Goal: Task Accomplishment & Management: Use online tool/utility

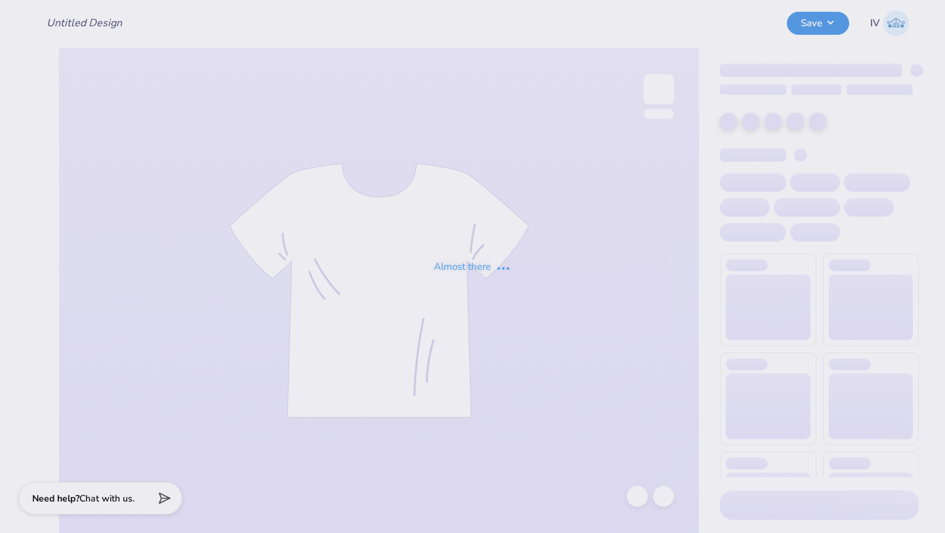
type input "Hoodie for Cosmetic Chemist Society!"
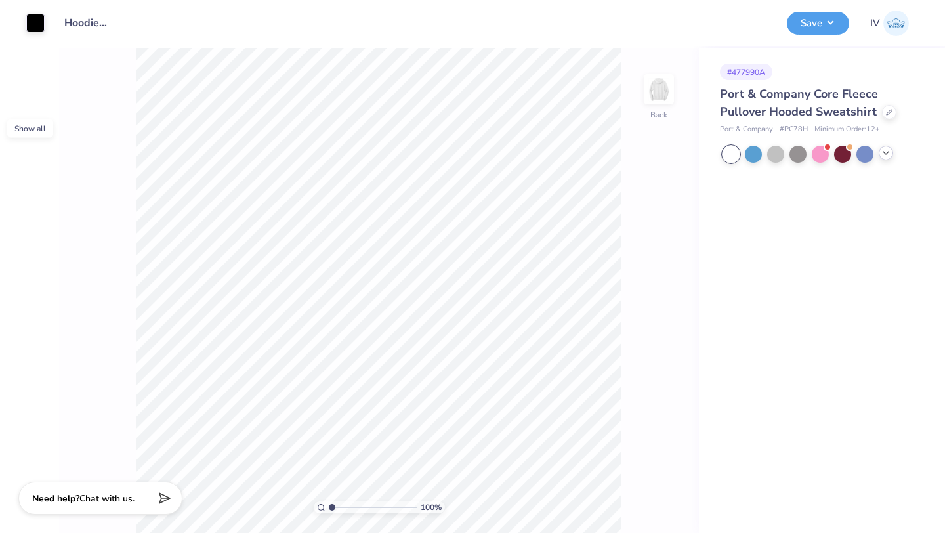
click at [886, 159] on div at bounding box center [886, 153] width 14 height 14
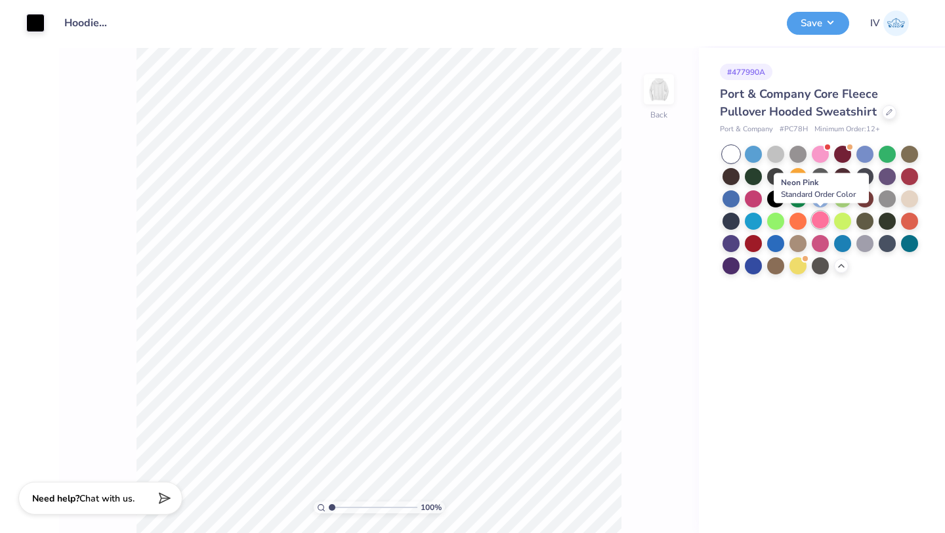
click at [820, 218] on div at bounding box center [820, 219] width 17 height 17
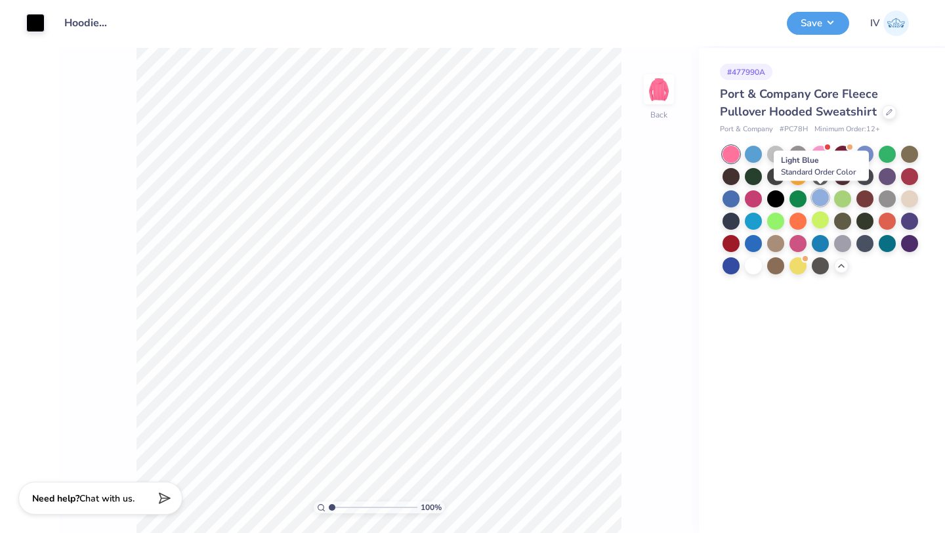
click at [819, 195] on div at bounding box center [820, 197] width 17 height 17
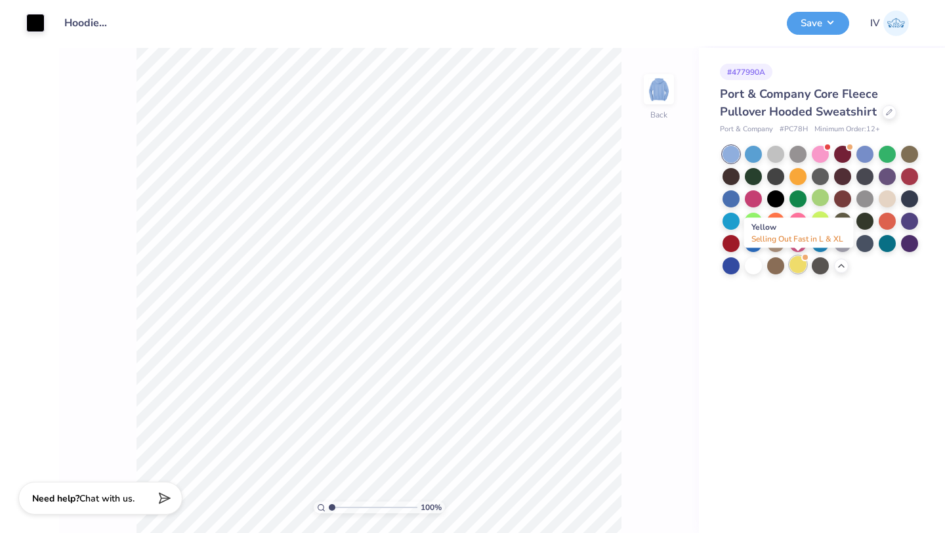
click at [797, 265] on div at bounding box center [797, 264] width 17 height 17
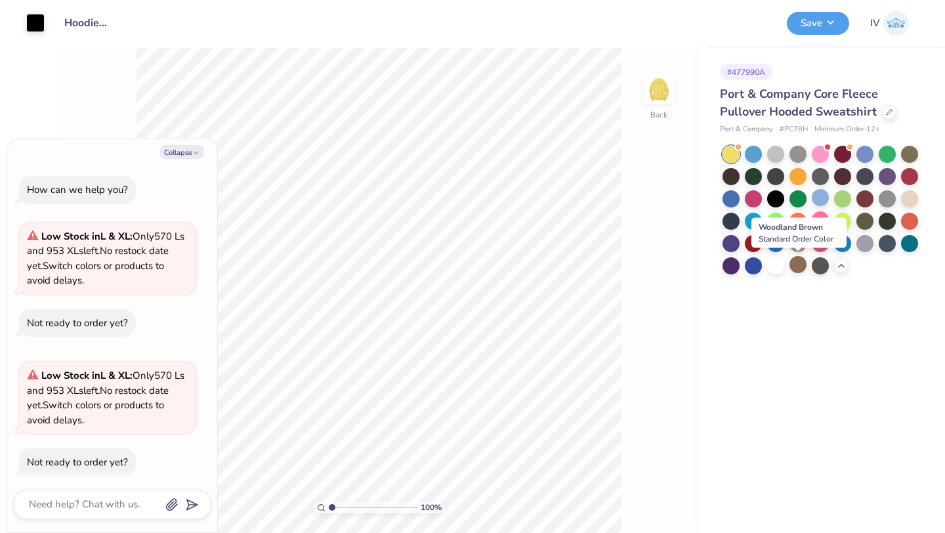
scroll to position [10, 0]
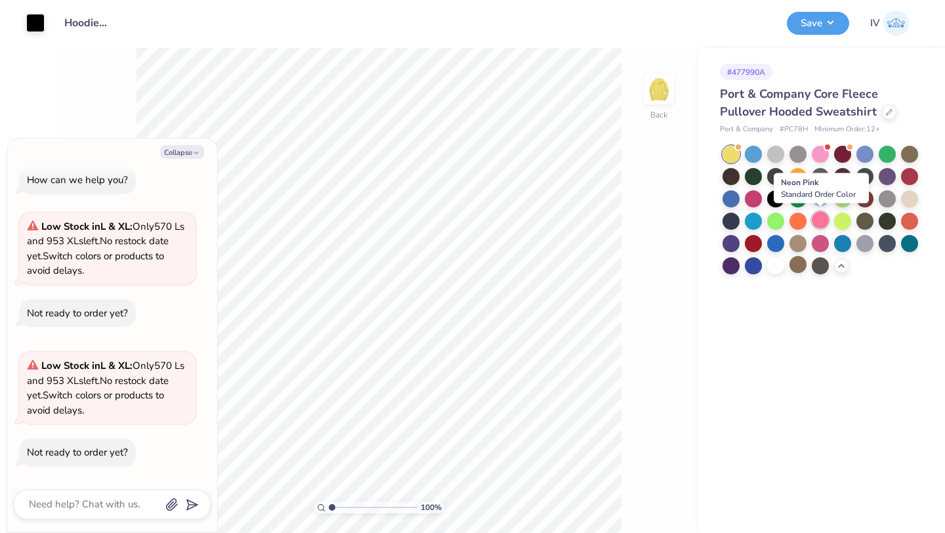
click at [822, 220] on div at bounding box center [820, 219] width 17 height 17
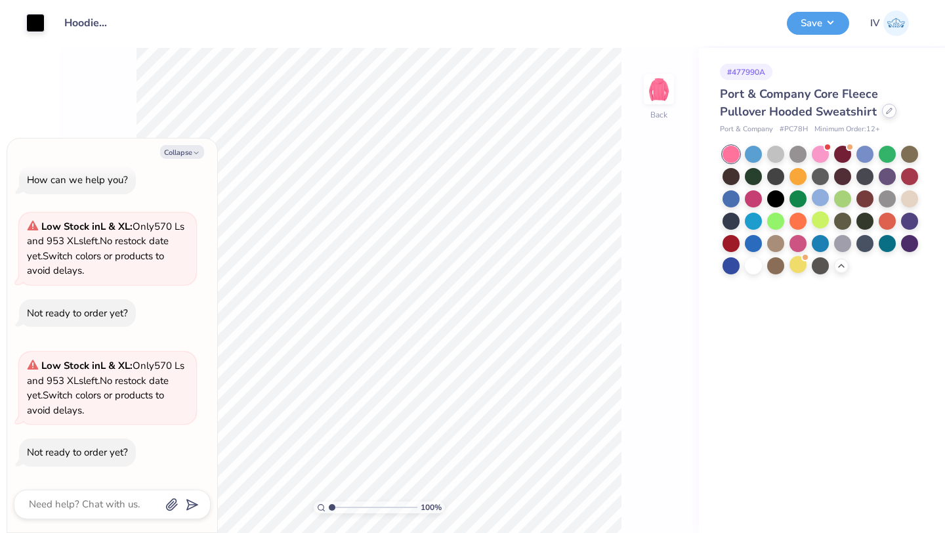
click at [893, 114] on div at bounding box center [889, 111] width 14 height 14
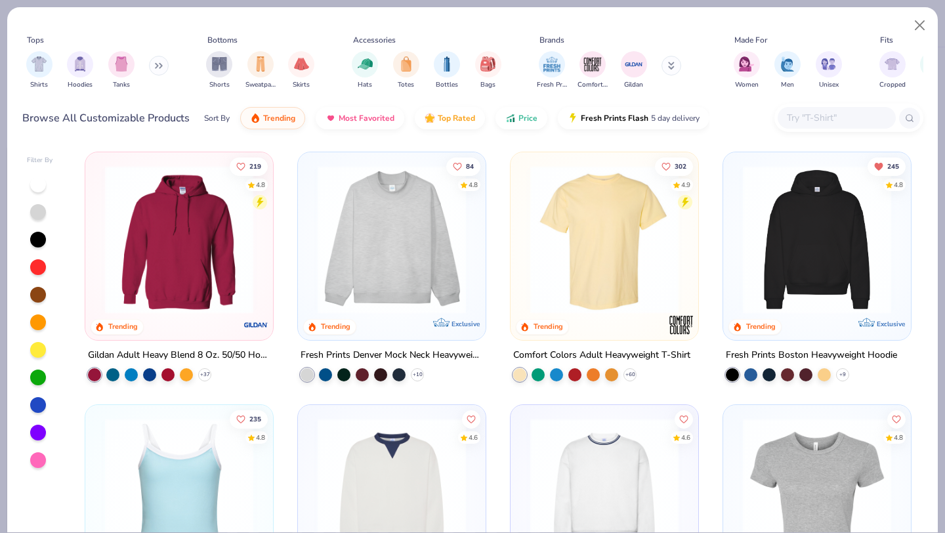
click at [219, 245] on img at bounding box center [178, 239] width 161 height 148
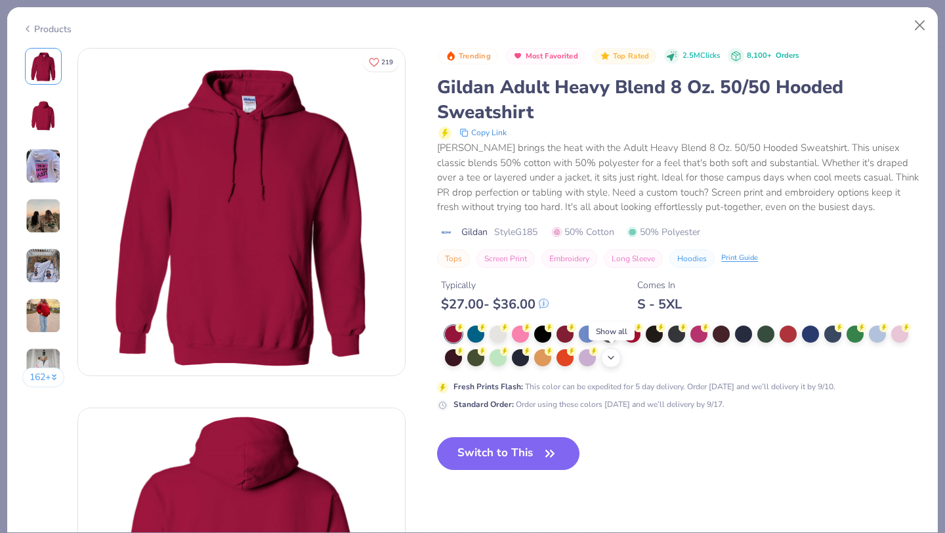
click at [613, 355] on icon at bounding box center [611, 357] width 10 height 10
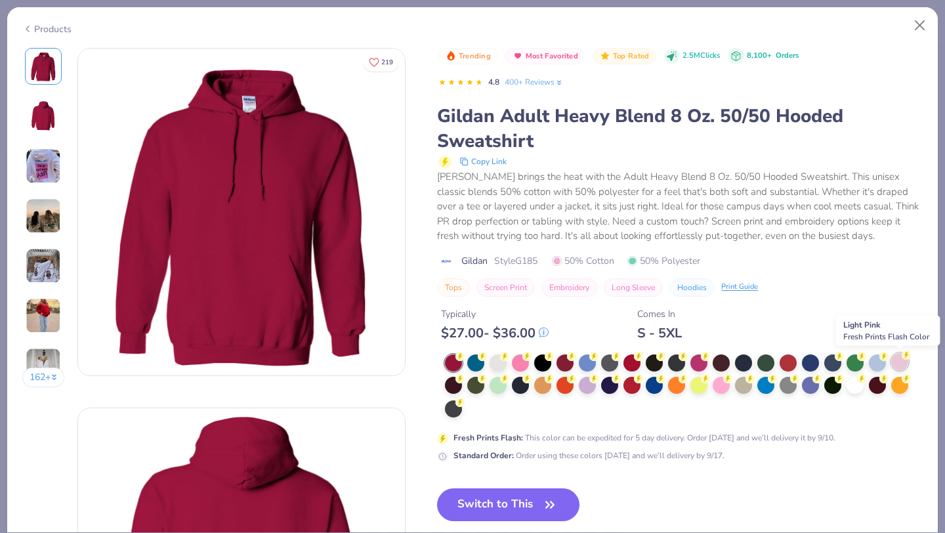
click at [894, 363] on div at bounding box center [899, 361] width 17 height 17
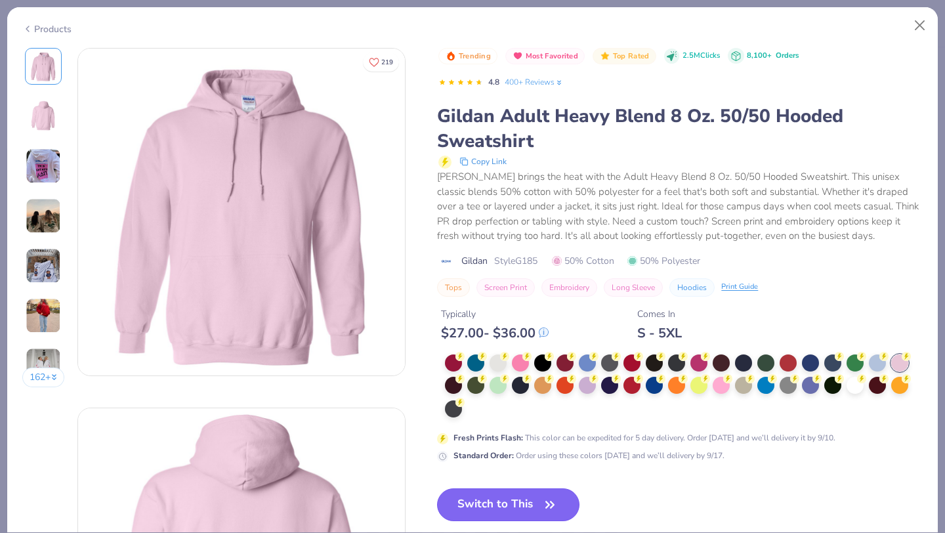
click at [486, 502] on button "Switch to This" at bounding box center [508, 504] width 142 height 33
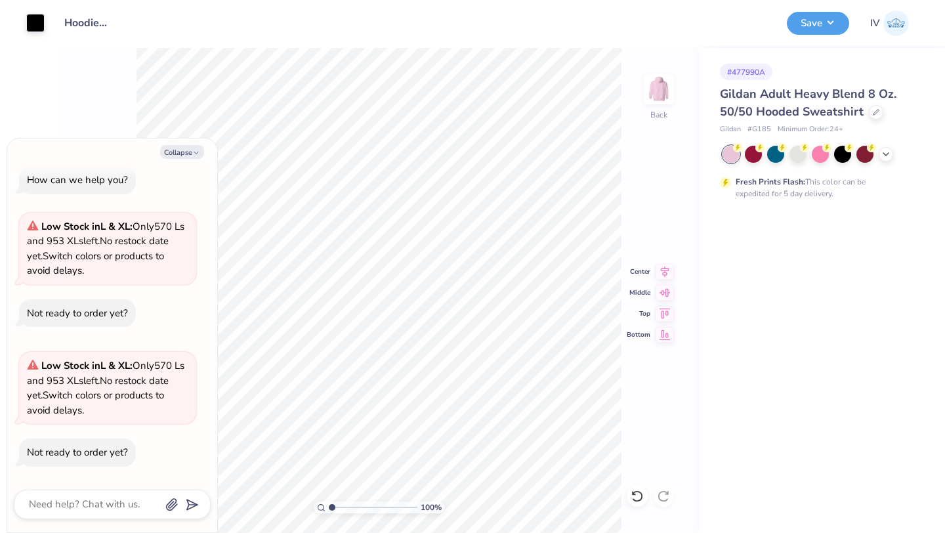
click at [722, 174] on div "Fresh Prints Flash: This color can be expedited for 5 day delivery." at bounding box center [819, 173] width 199 height 54
click at [625, 162] on div "100 % Back Center Middle Top Bottom" at bounding box center [379, 290] width 640 height 485
click at [622, 158] on div "100 % Back Center Middle Top Bottom" at bounding box center [379, 290] width 640 height 485
click at [823, 24] on button "Save" at bounding box center [818, 21] width 62 height 23
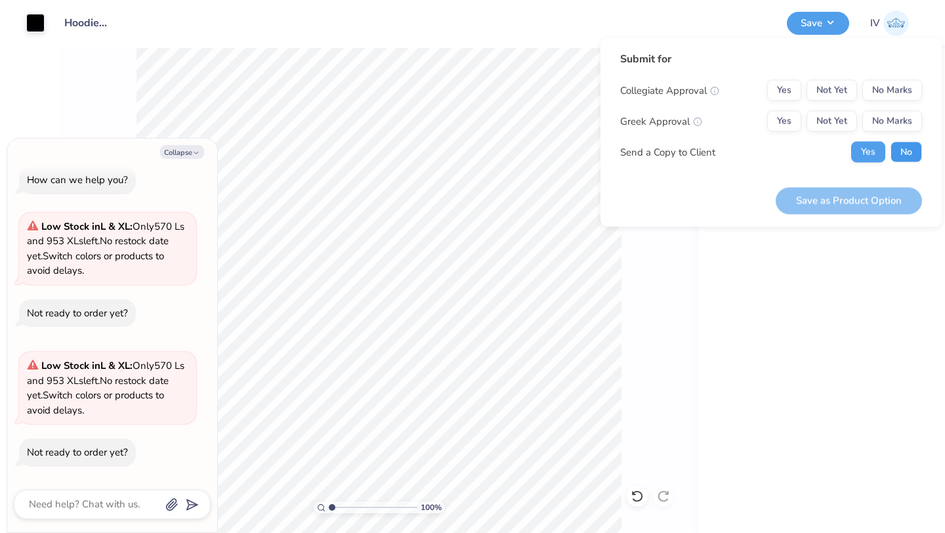
click at [903, 146] on button "No" at bounding box center [905, 152] width 31 height 21
click at [879, 93] on button "No Marks" at bounding box center [892, 90] width 60 height 21
click at [892, 116] on button "No Marks" at bounding box center [892, 121] width 60 height 21
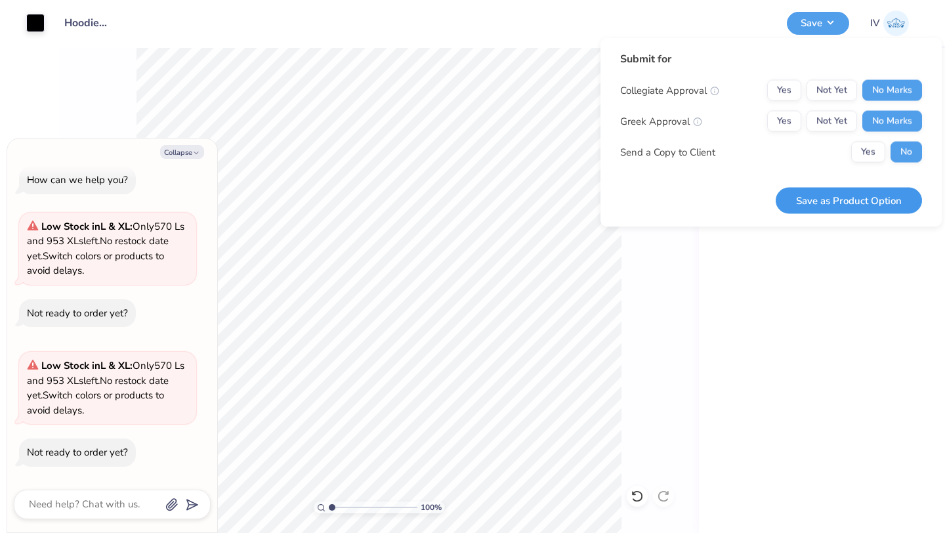
click at [829, 195] on button "Save as Product Option" at bounding box center [849, 200] width 146 height 27
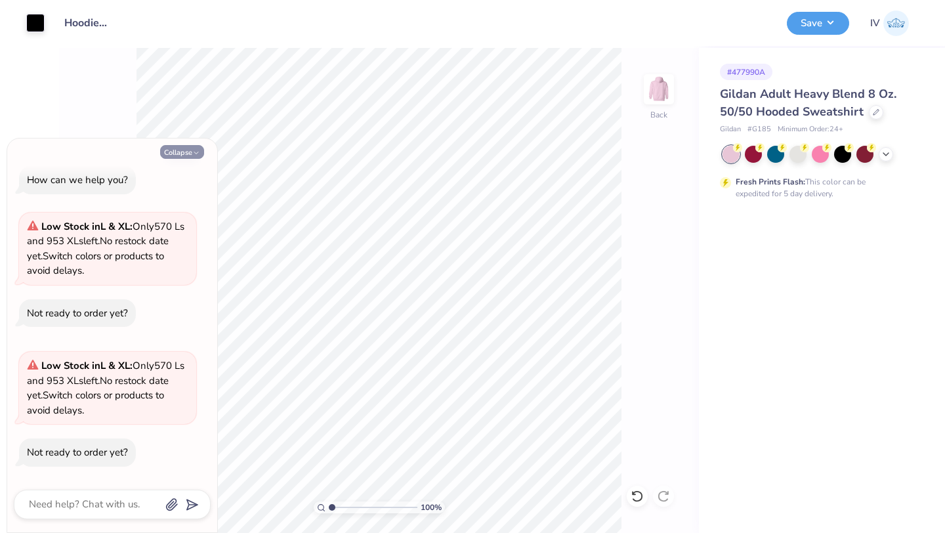
click at [181, 149] on button "Collapse" at bounding box center [182, 152] width 44 height 14
type textarea "x"
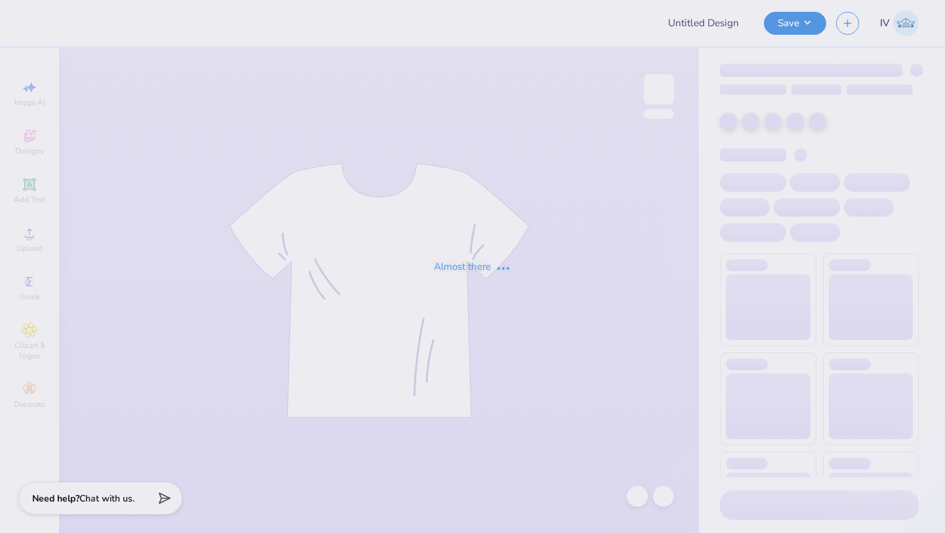
type input "Athletic EST"
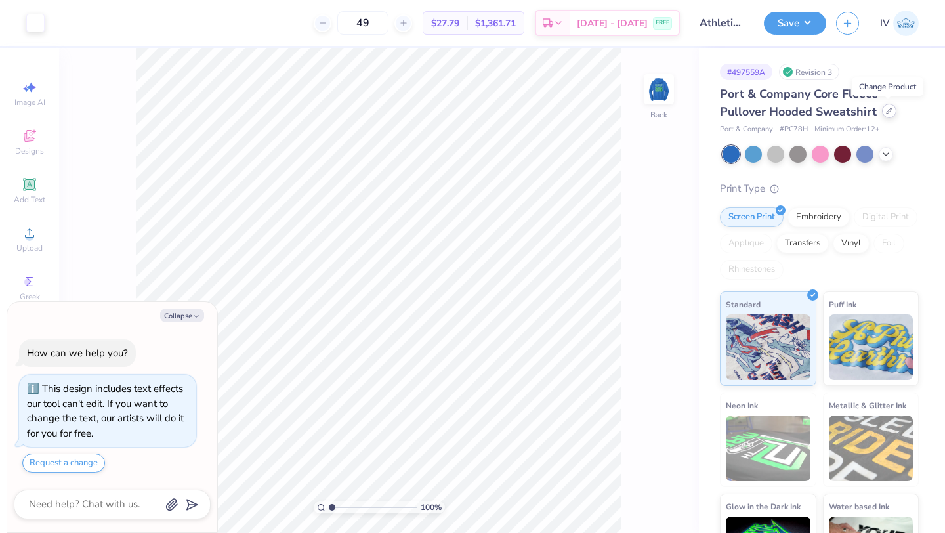
click at [882, 114] on div at bounding box center [889, 111] width 14 height 14
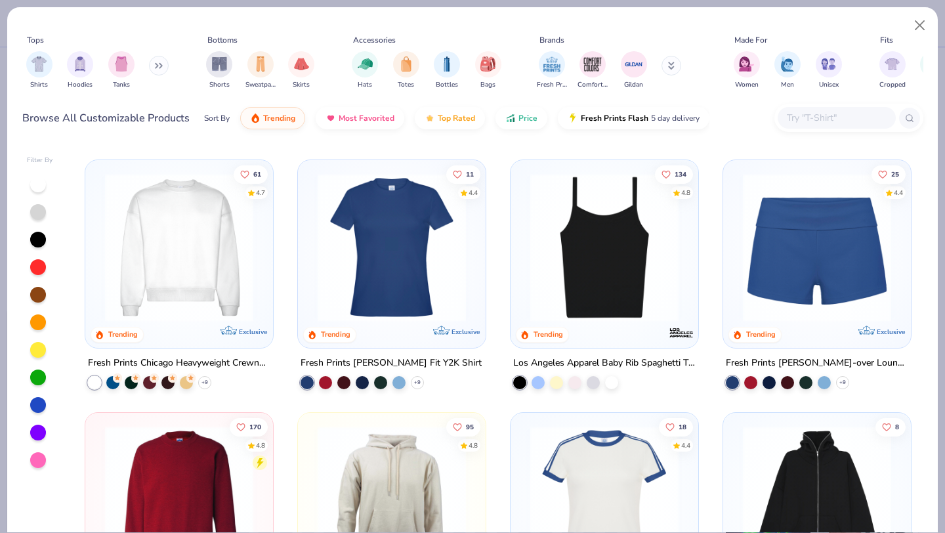
scroll to position [939, 0]
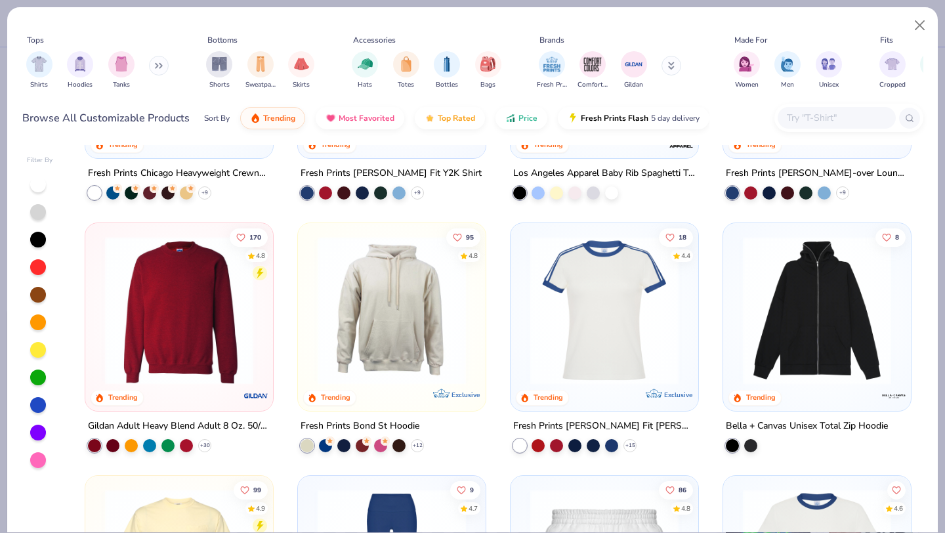
click at [161, 328] on img at bounding box center [178, 310] width 161 height 148
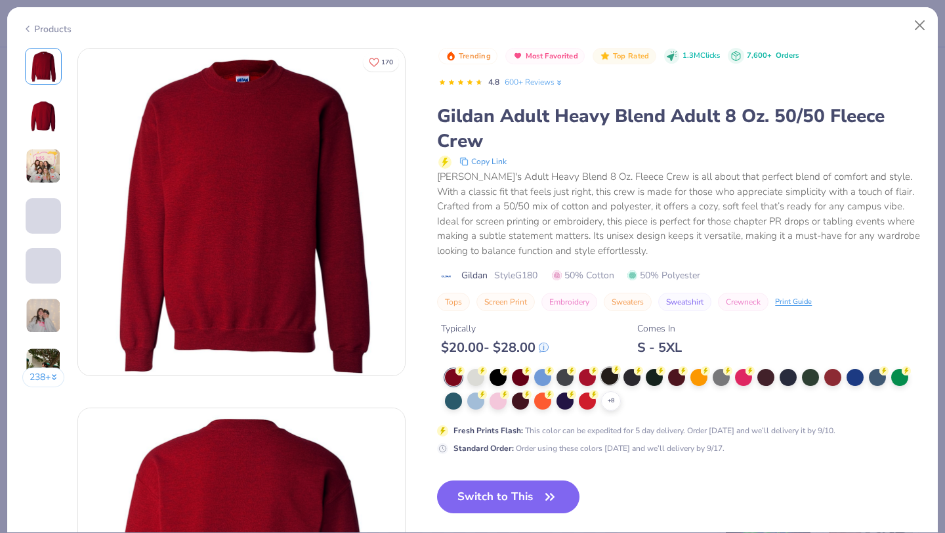
click at [608, 372] on div at bounding box center [609, 375] width 17 height 17
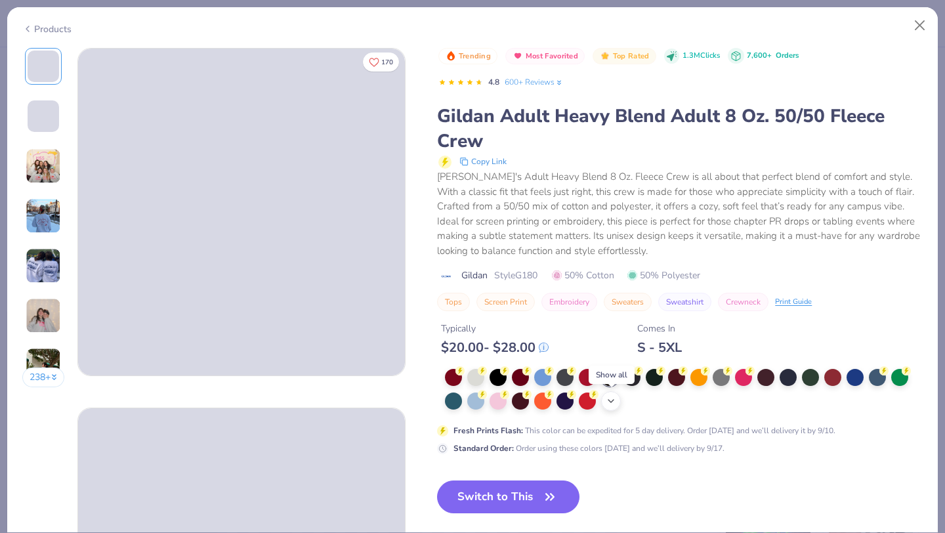
click at [608, 405] on icon at bounding box center [611, 401] width 10 height 10
click at [607, 402] on div at bounding box center [609, 399] width 17 height 17
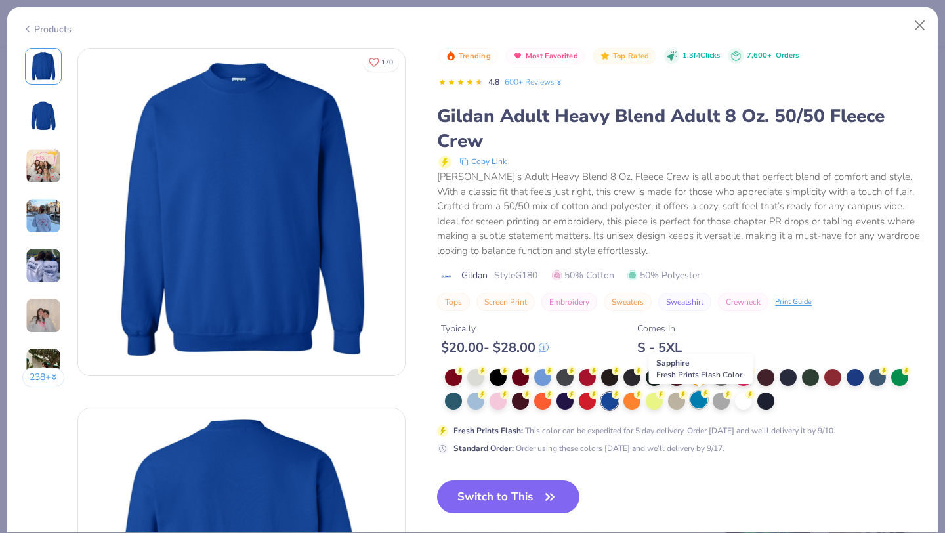
click at [692, 402] on div at bounding box center [698, 399] width 17 height 17
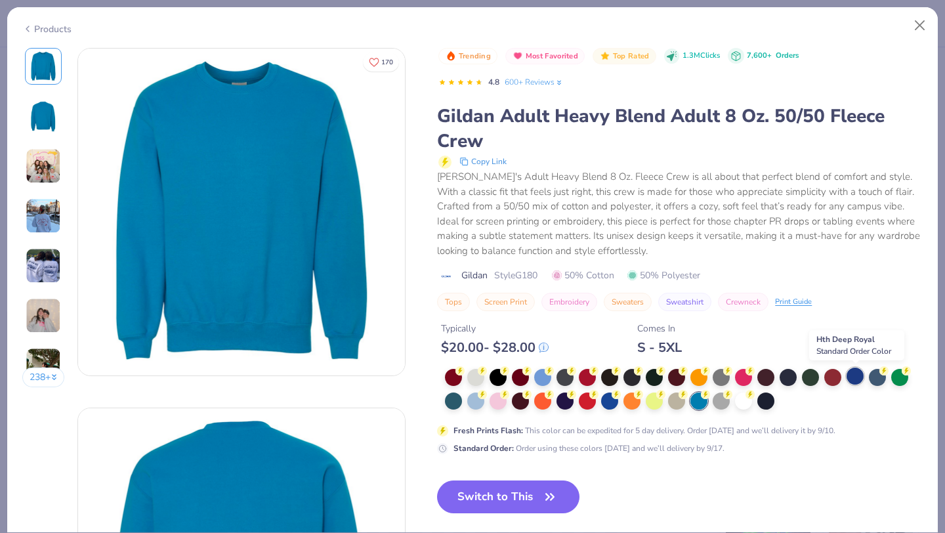
click at [851, 375] on div at bounding box center [854, 375] width 17 height 17
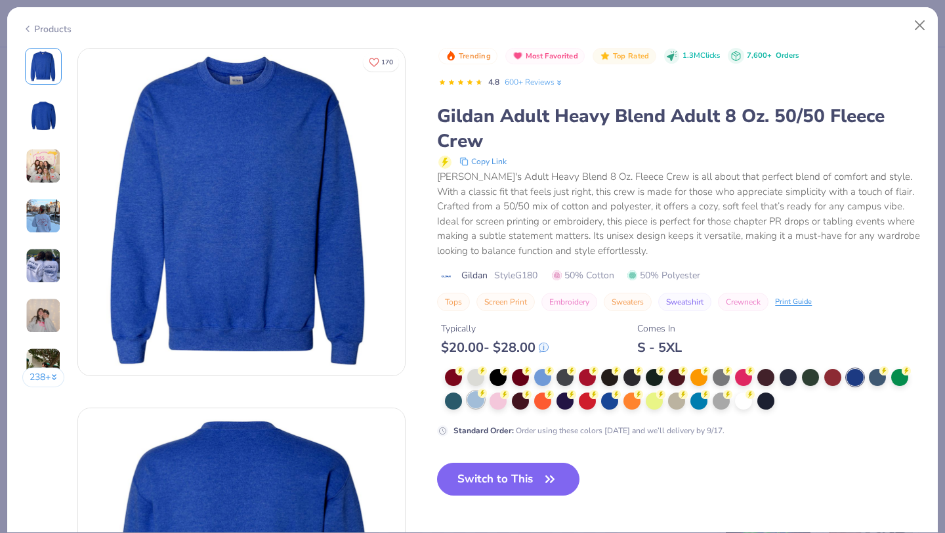
click at [478, 401] on div at bounding box center [475, 399] width 17 height 17
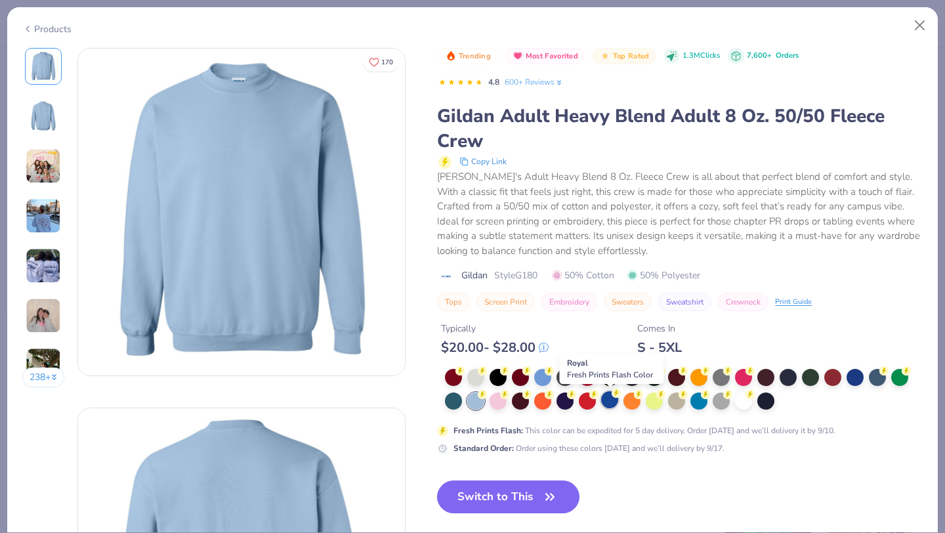
click at [608, 405] on div at bounding box center [609, 399] width 17 height 17
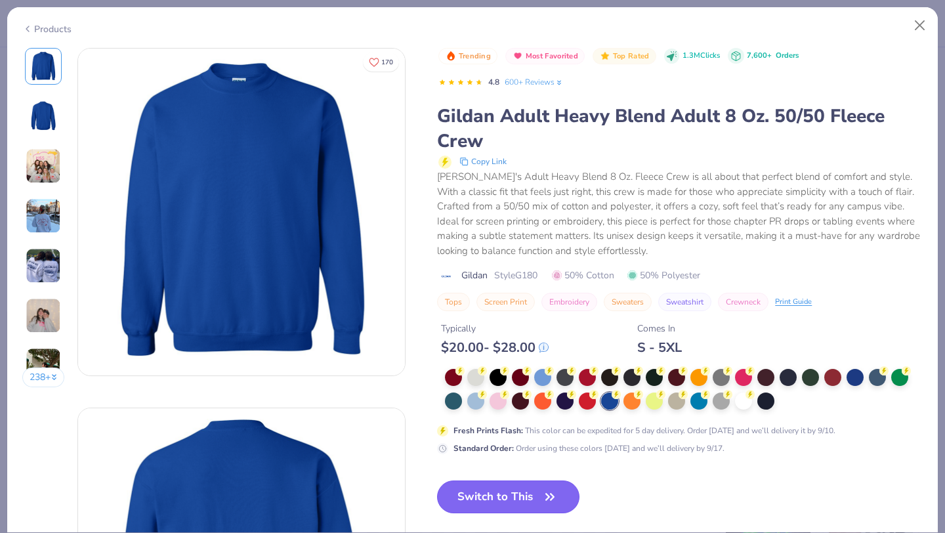
click at [493, 493] on button "Switch to This" at bounding box center [508, 496] width 142 height 33
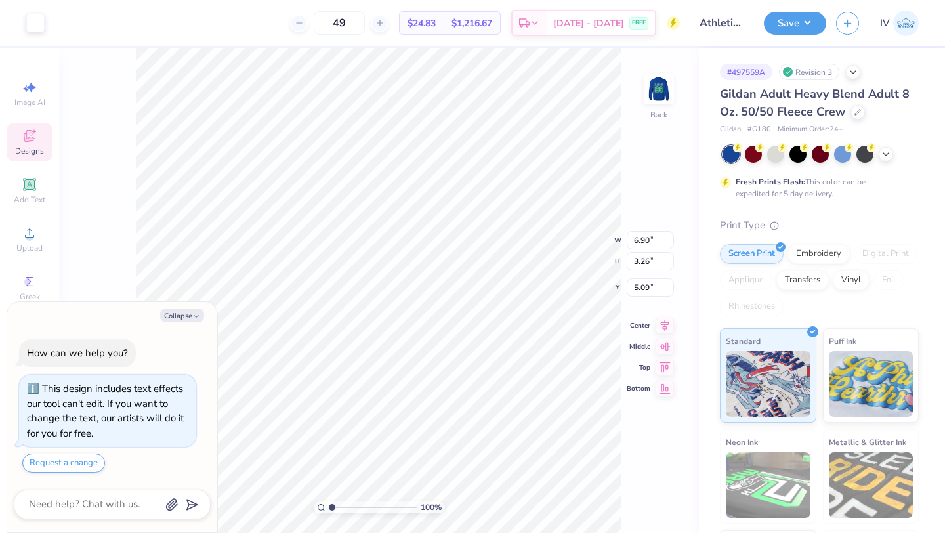
type textarea "x"
type input "3.00"
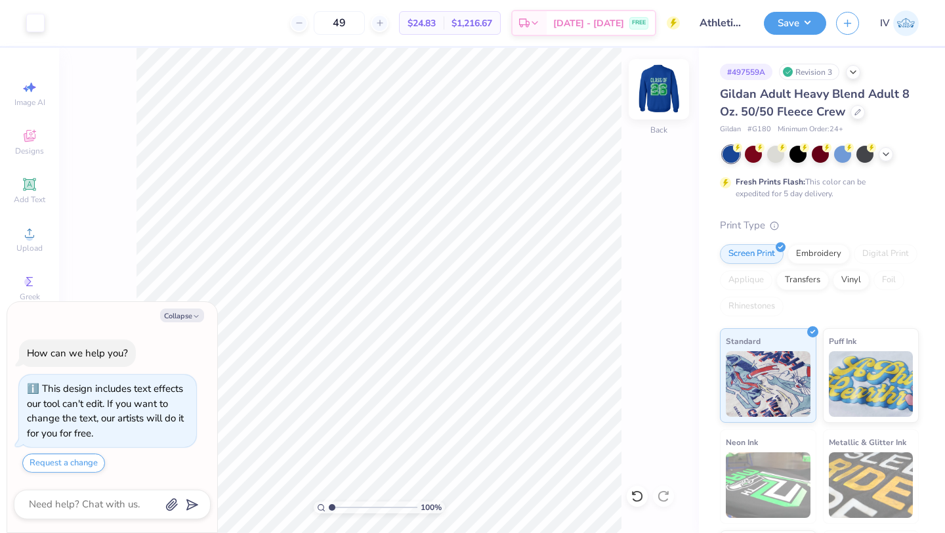
click at [655, 89] on img at bounding box center [658, 89] width 52 height 52
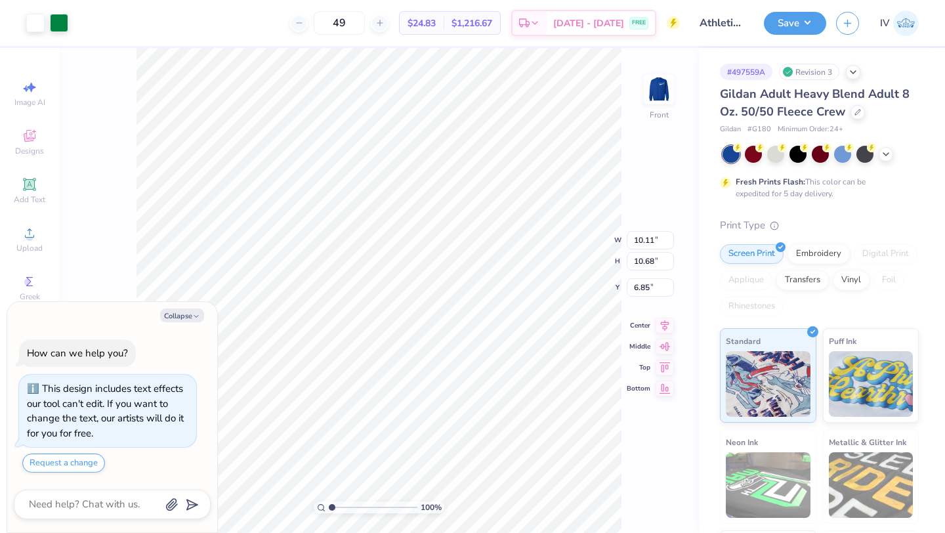
type textarea "x"
type input "4.05"
click at [426, 505] on span "100 %" at bounding box center [431, 507] width 21 height 12
click at [790, 22] on button "Save" at bounding box center [795, 21] width 62 height 23
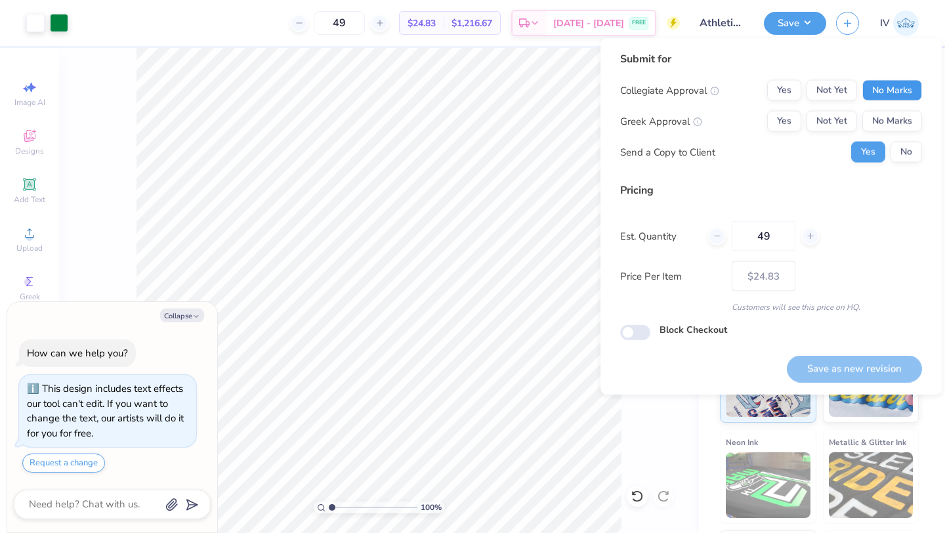
click at [888, 85] on button "No Marks" at bounding box center [892, 90] width 60 height 21
click at [884, 113] on button "No Marks" at bounding box center [892, 121] width 60 height 21
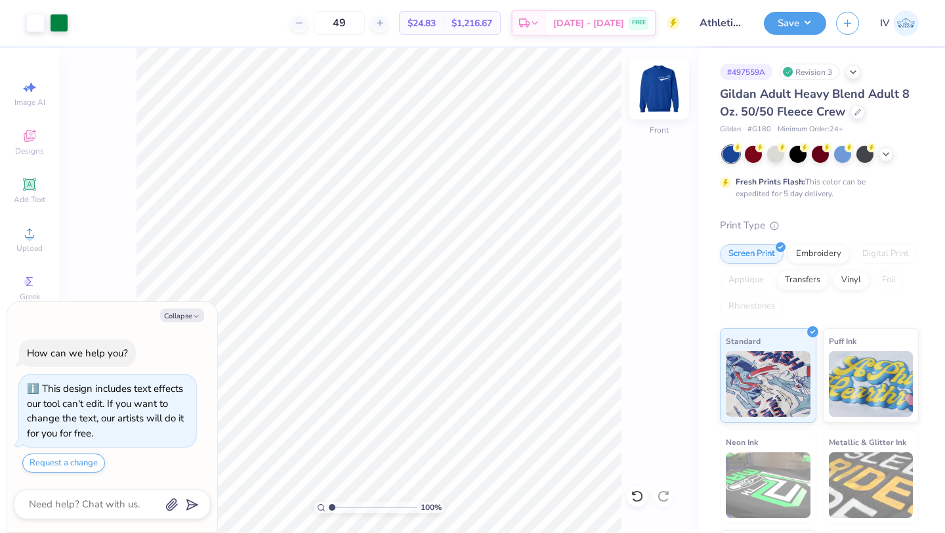
click at [663, 96] on img at bounding box center [658, 89] width 52 height 52
click at [798, 24] on button "Save" at bounding box center [795, 21] width 62 height 23
type textarea "x"
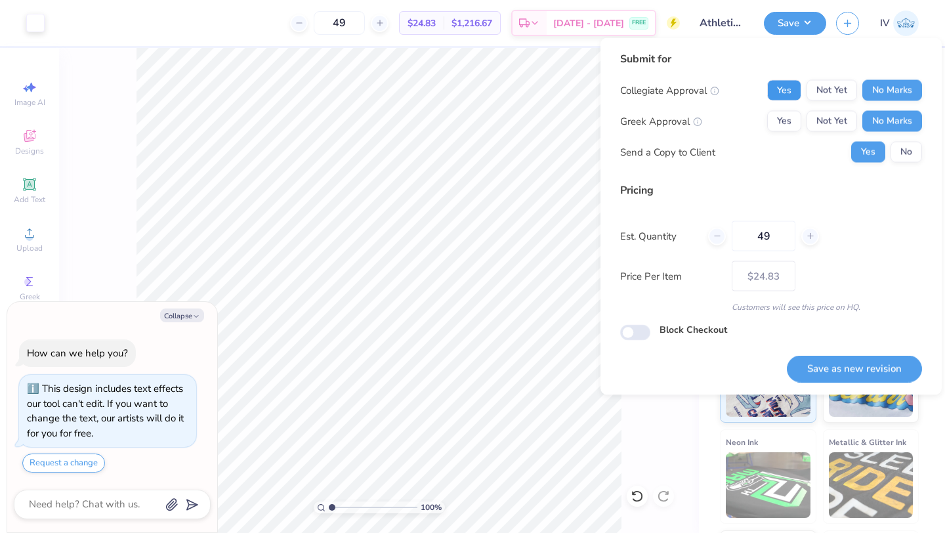
click at [797, 91] on button "Yes" at bounding box center [784, 90] width 34 height 21
click at [843, 365] on button "Save as new revision" at bounding box center [854, 368] width 135 height 27
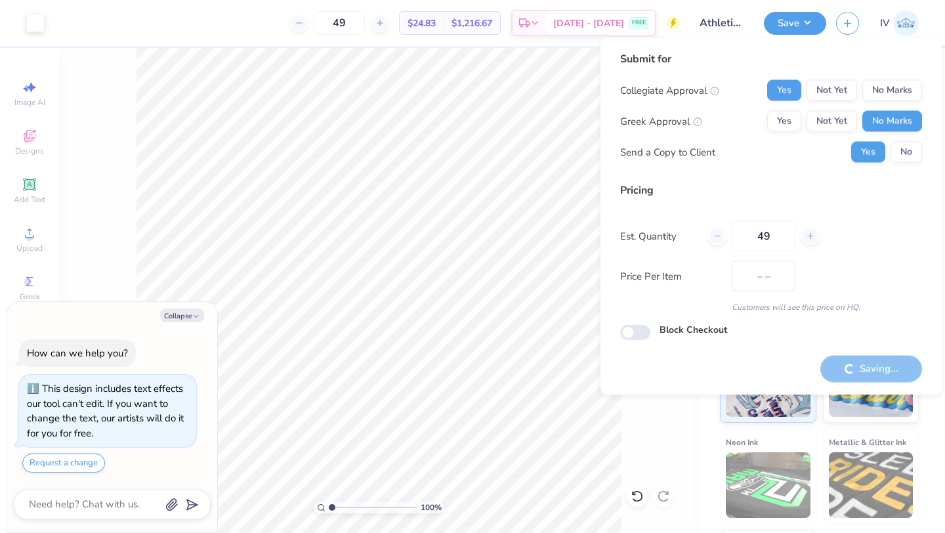
type input "$24.83"
type textarea "x"
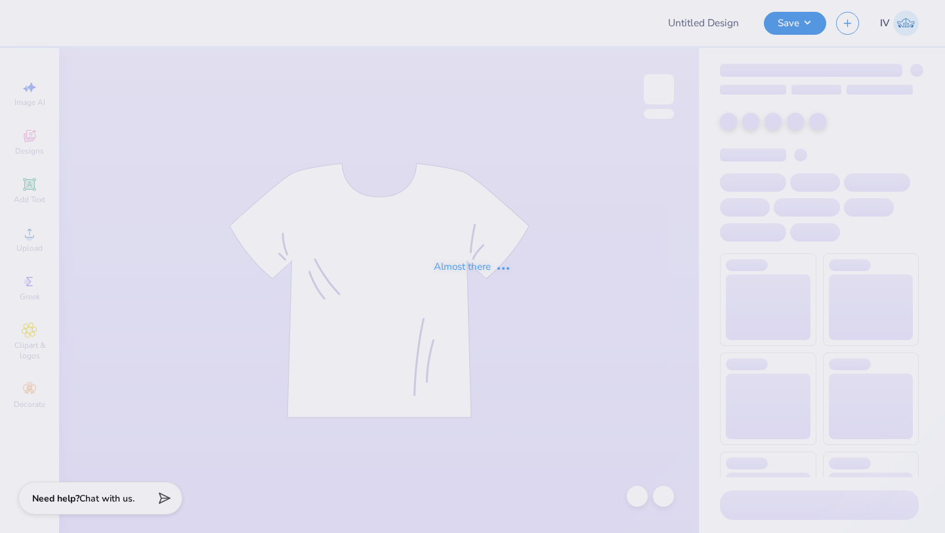
type input "Athletic EST"
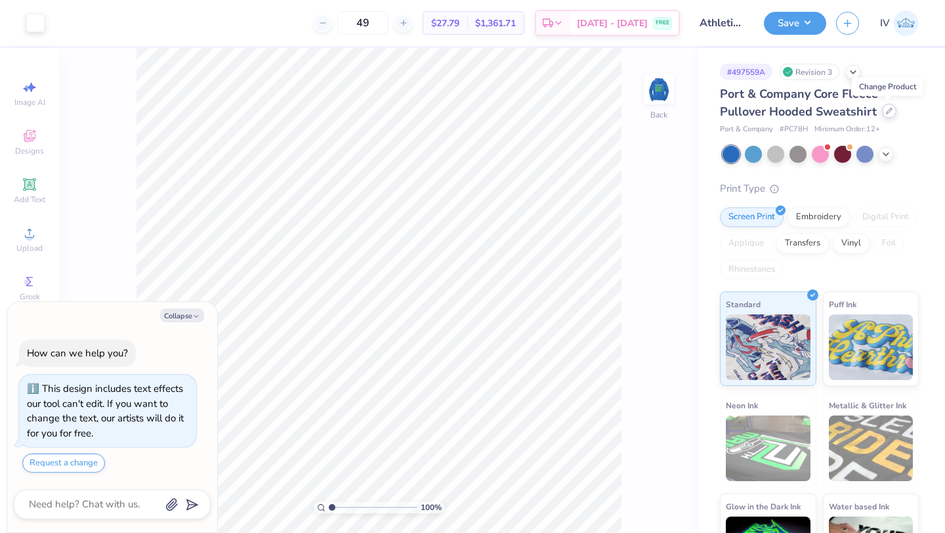
click at [884, 115] on div at bounding box center [889, 111] width 14 height 14
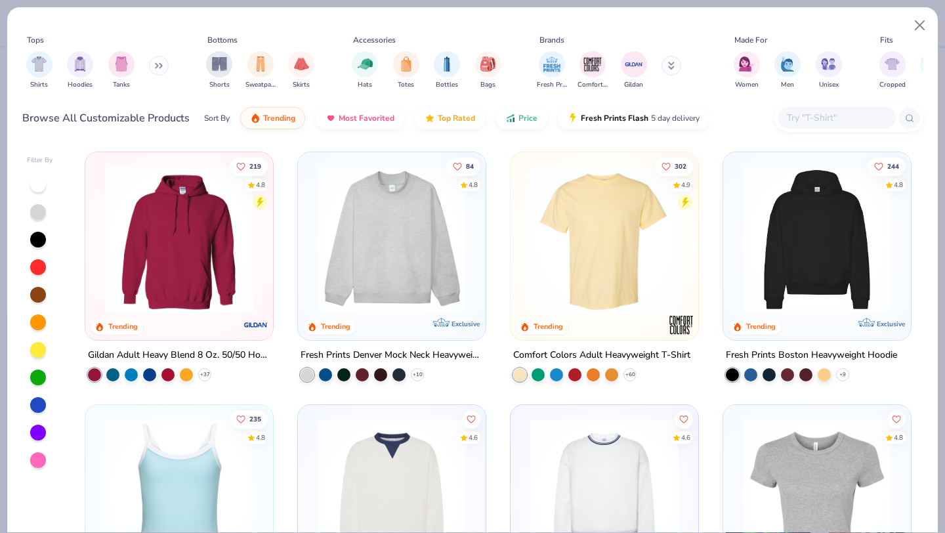
type textarea "x"
click at [815, 115] on input "text" at bounding box center [835, 117] width 101 height 15
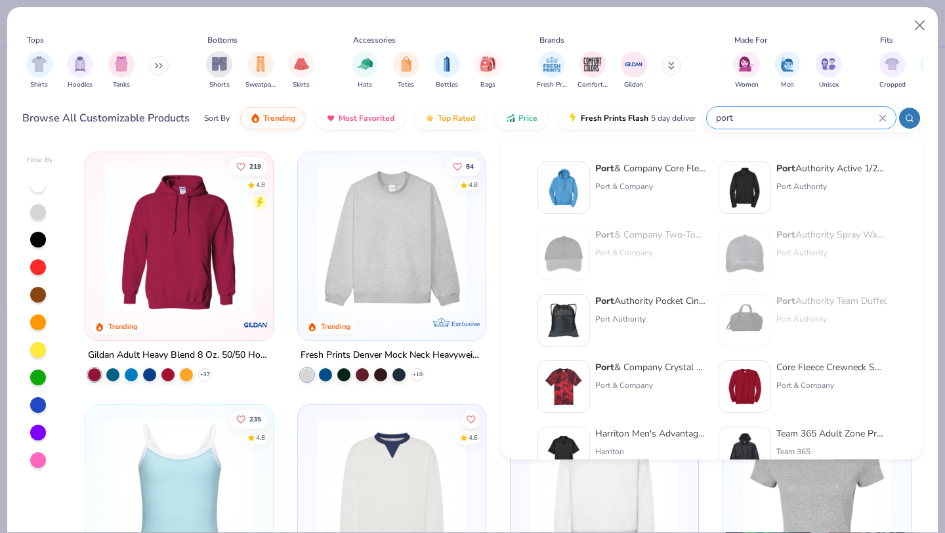
type input "port"
click at [672, 65] on icon at bounding box center [671, 64] width 5 height 2
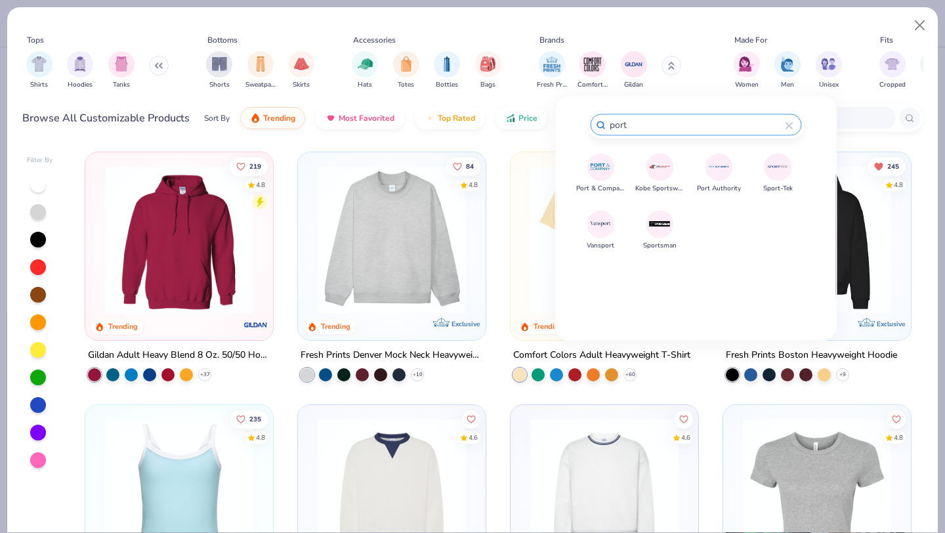
type input "port"
click at [589, 172] on img at bounding box center [600, 166] width 23 height 23
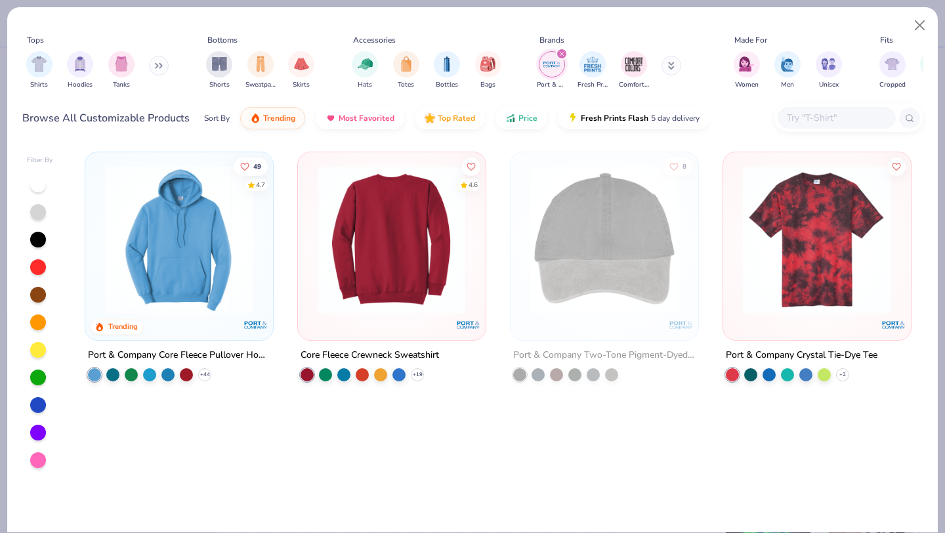
click at [311, 261] on img at bounding box center [230, 239] width 161 height 148
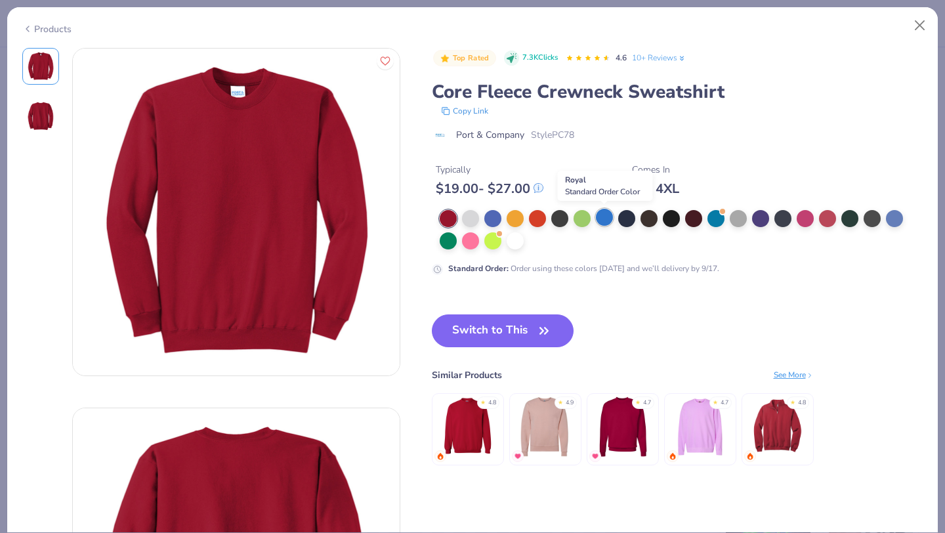
click at [601, 216] on div at bounding box center [604, 217] width 17 height 17
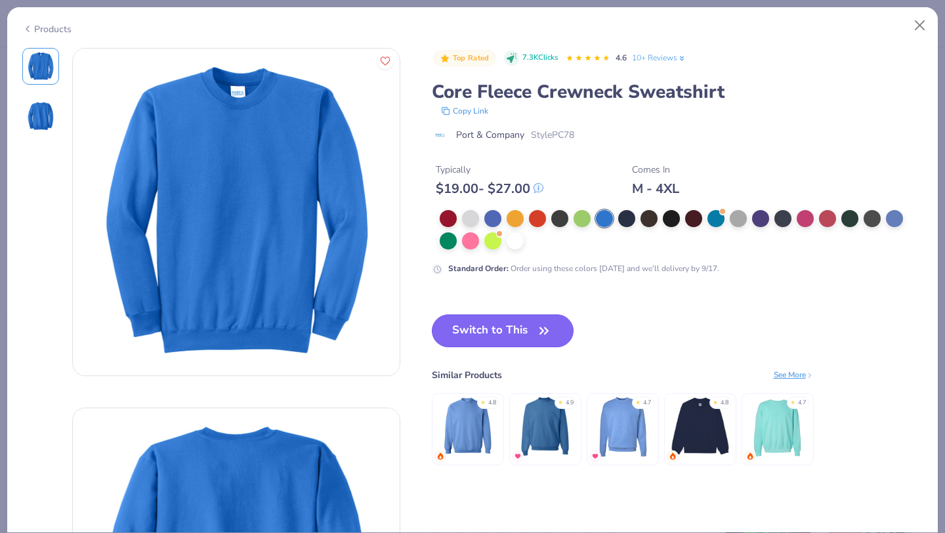
click at [516, 337] on button "Switch to This" at bounding box center [503, 330] width 142 height 33
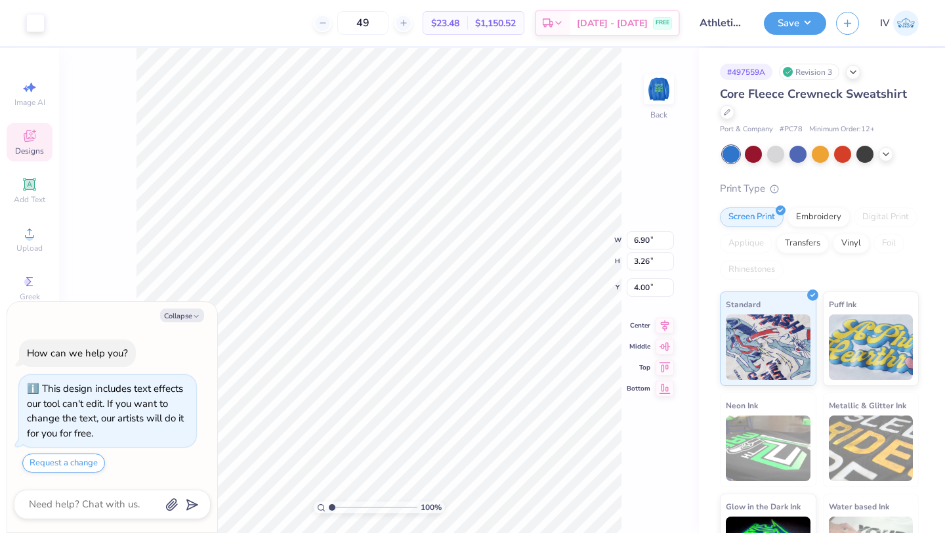
type textarea "x"
type input "3.26"
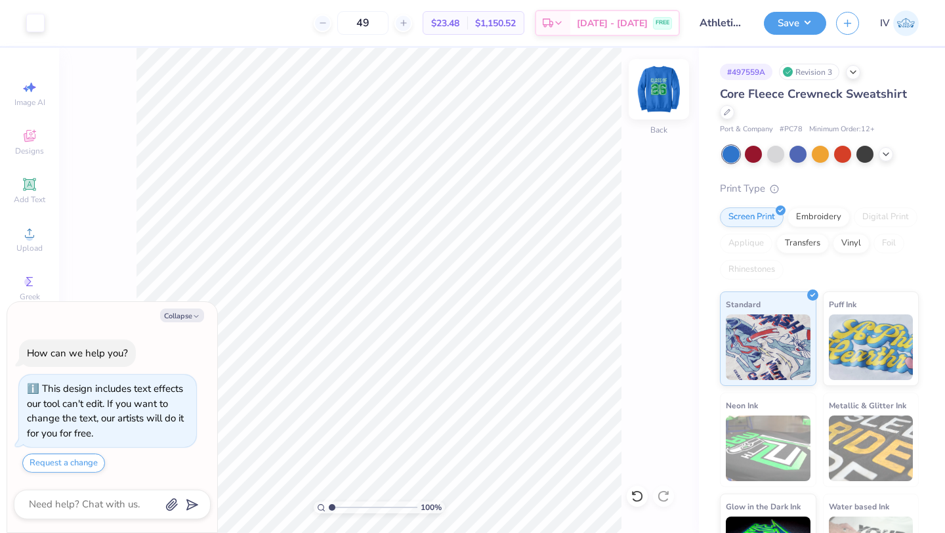
click at [661, 96] on img at bounding box center [658, 89] width 52 height 52
type textarea "x"
type input "4.21"
click at [798, 24] on button "Save" at bounding box center [795, 21] width 62 height 23
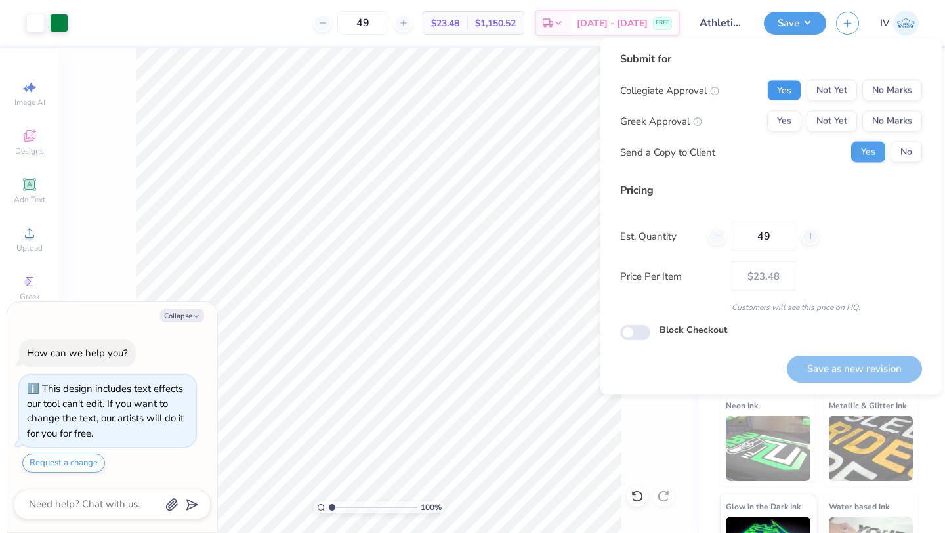
click at [776, 98] on button "Yes" at bounding box center [784, 90] width 34 height 21
click at [886, 125] on button "No Marks" at bounding box center [892, 121] width 60 height 21
click at [905, 148] on button "No" at bounding box center [905, 152] width 31 height 21
type textarea "x"
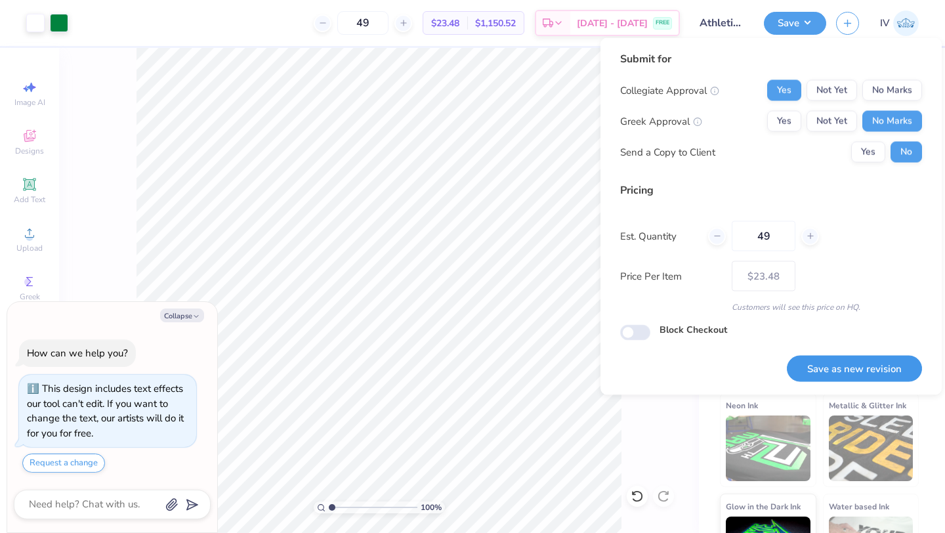
click at [824, 368] on button "Save as new revision" at bounding box center [854, 368] width 135 height 27
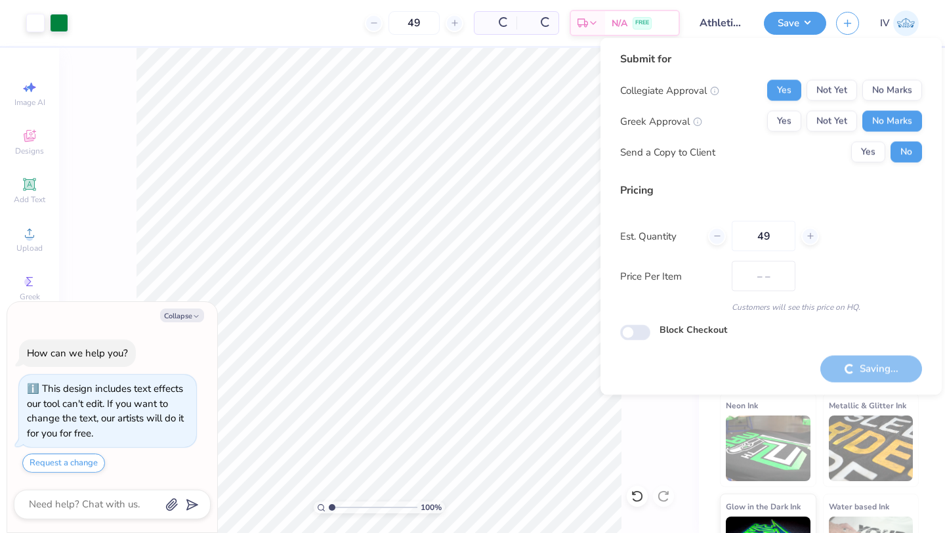
type input "$23.48"
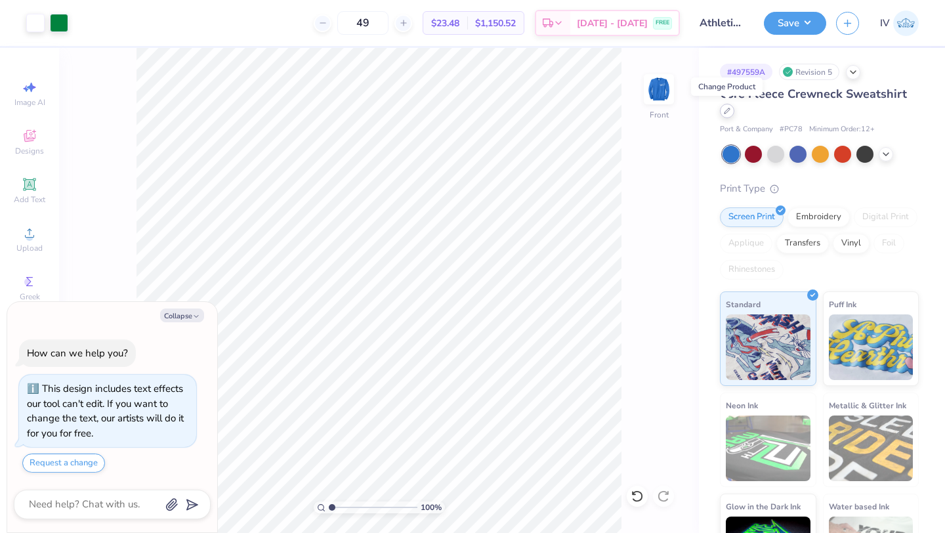
click at [731, 115] on div at bounding box center [727, 111] width 14 height 14
type textarea "x"
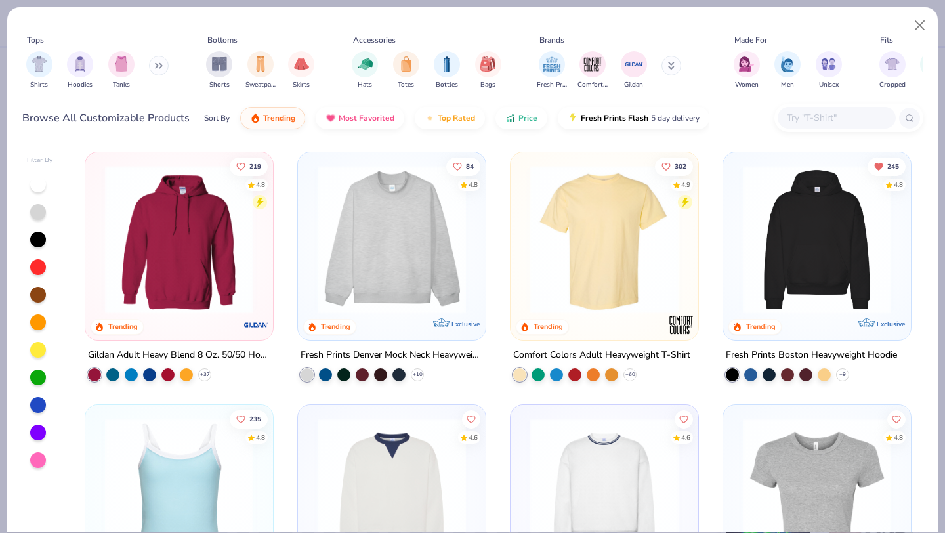
click at [670, 69] on icon at bounding box center [671, 68] width 5 height 2
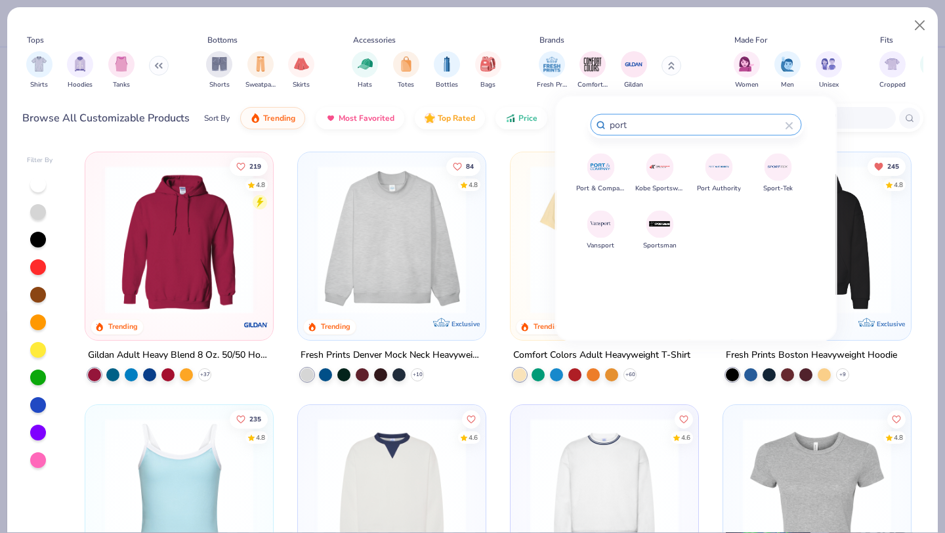
type input "port"
click at [588, 172] on div at bounding box center [601, 167] width 28 height 28
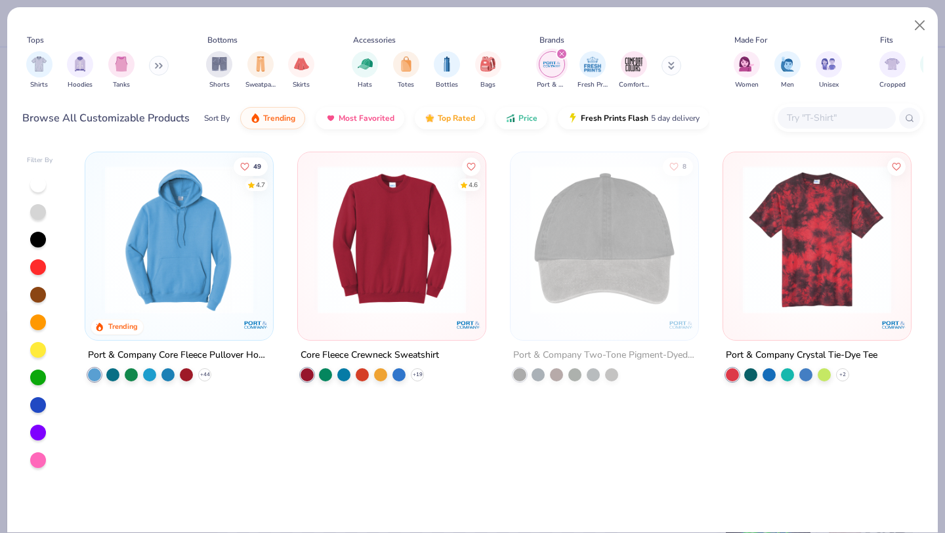
click at [800, 247] on img at bounding box center [816, 239] width 161 height 148
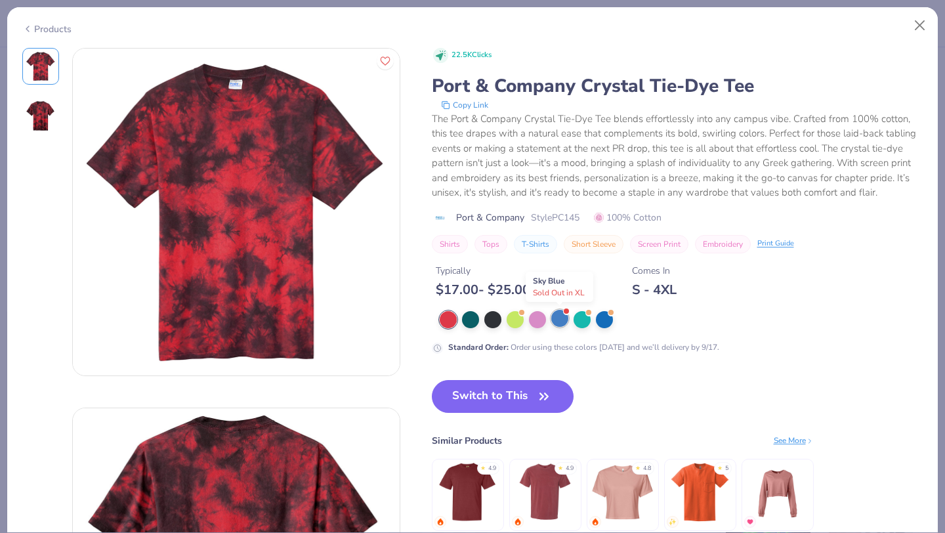
click at [566, 318] on div at bounding box center [559, 318] width 17 height 17
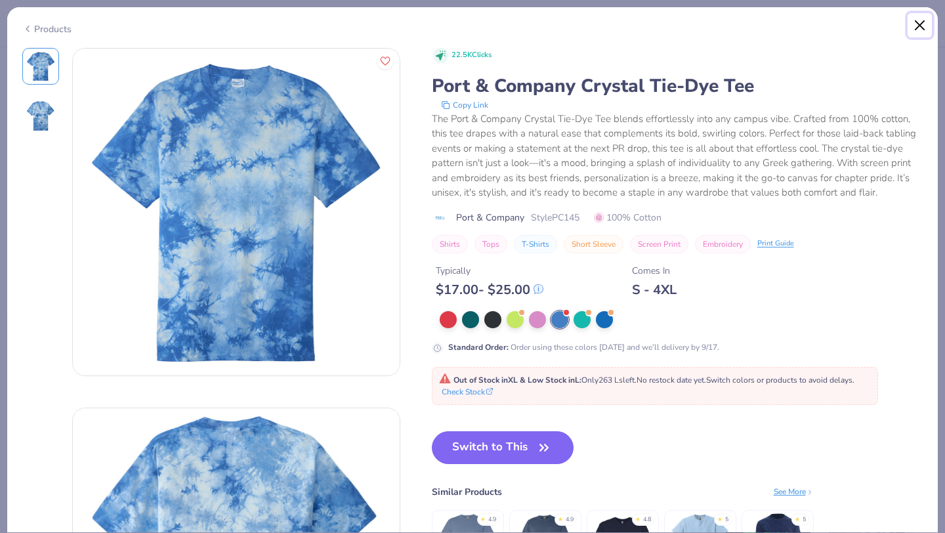
click at [919, 25] on button "Close" at bounding box center [919, 25] width 25 height 25
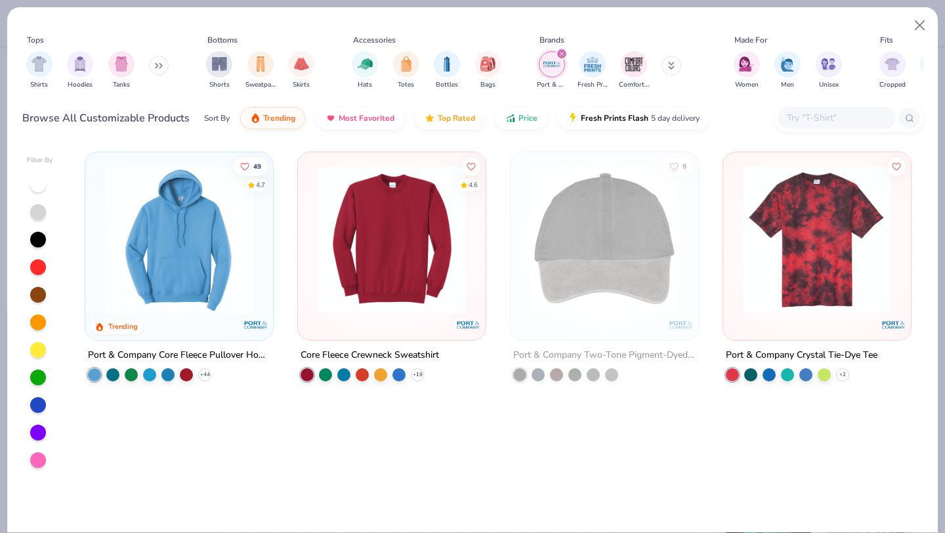
click at [562, 54] on icon "filter for Port & Company" at bounding box center [562, 54] width 4 height 4
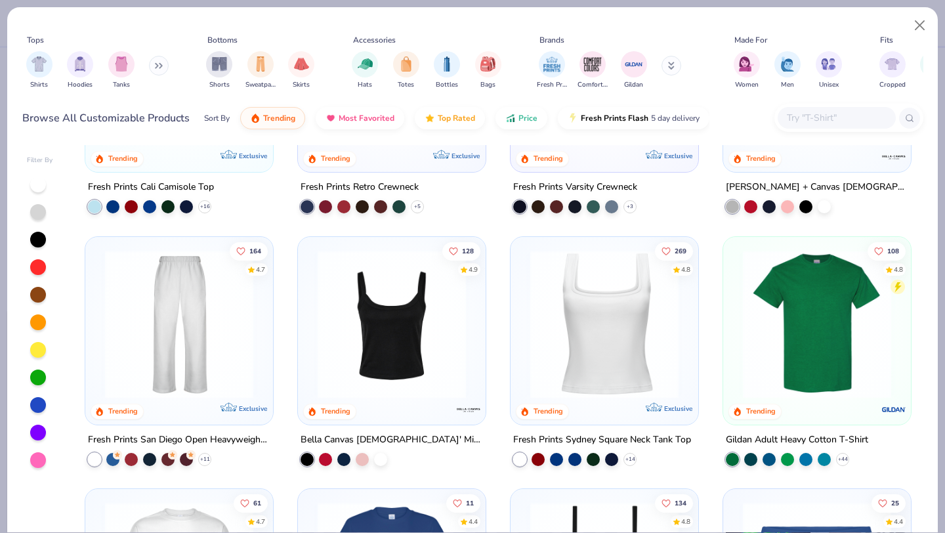
scroll to position [432, 0]
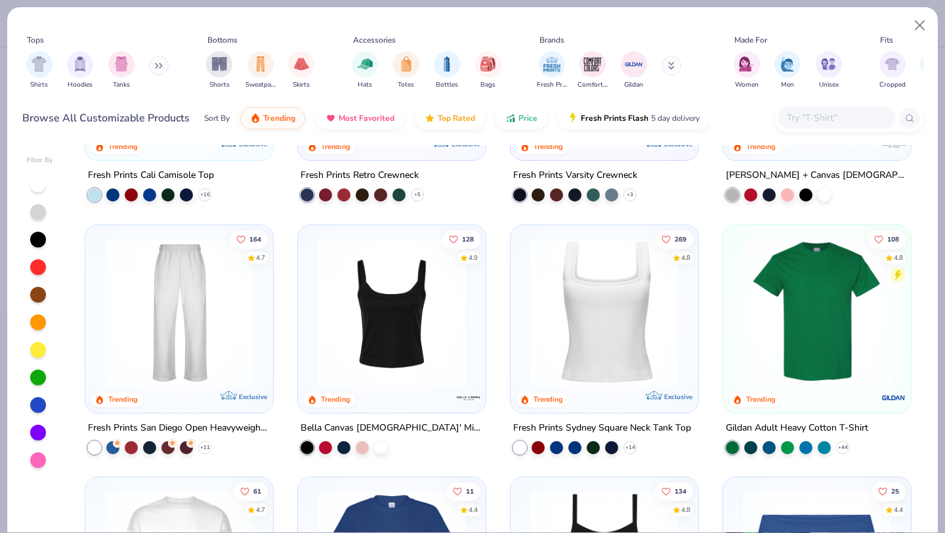
click at [789, 325] on img at bounding box center [816, 312] width 161 height 148
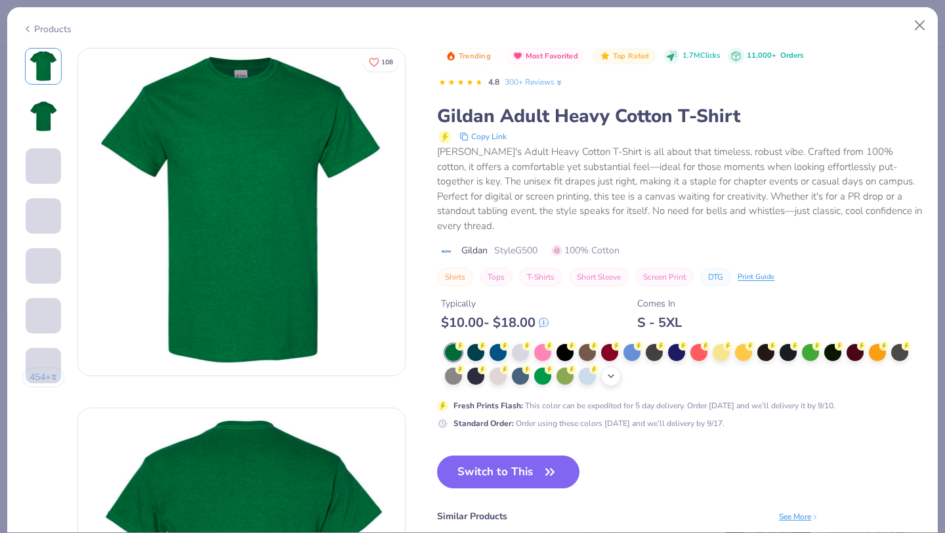
click at [610, 344] on div at bounding box center [609, 352] width 17 height 17
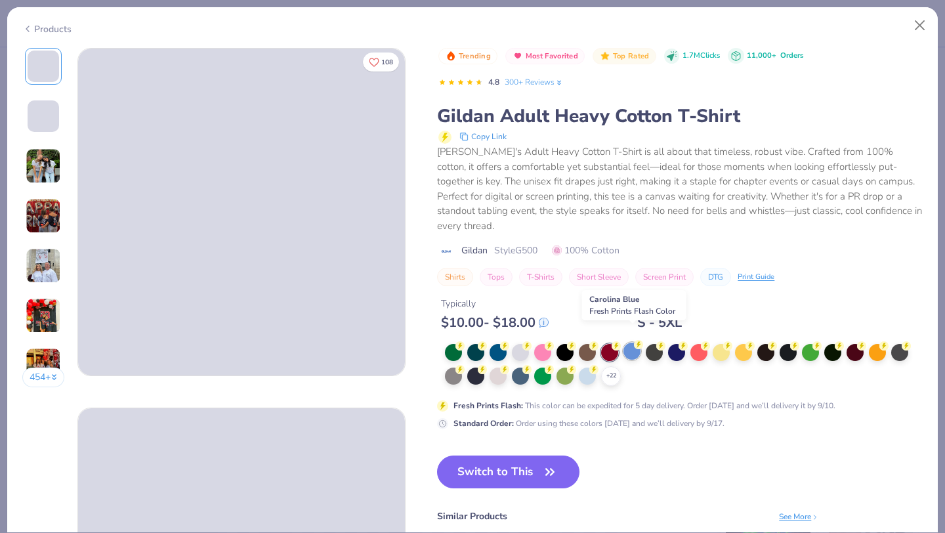
click at [631, 342] on div at bounding box center [631, 350] width 17 height 17
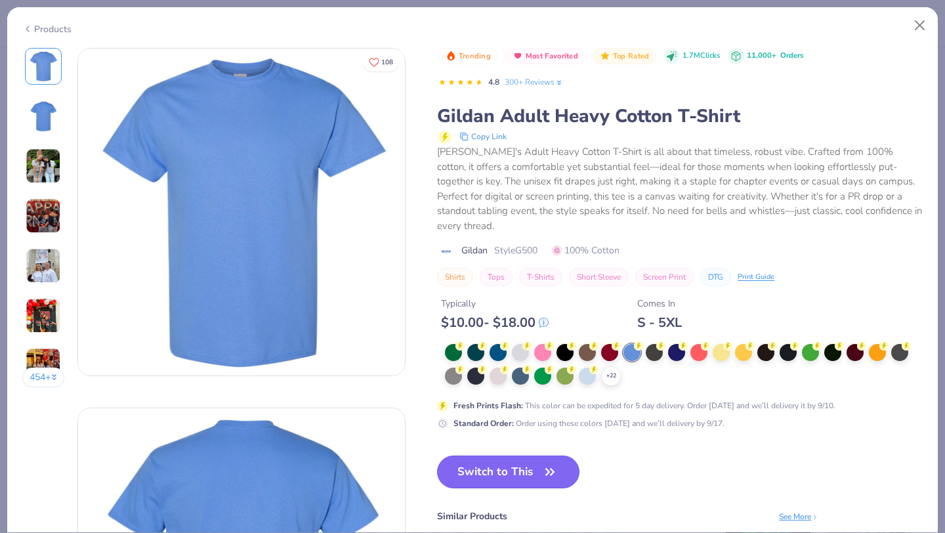
click at [485, 461] on button "Switch to This" at bounding box center [508, 471] width 142 height 33
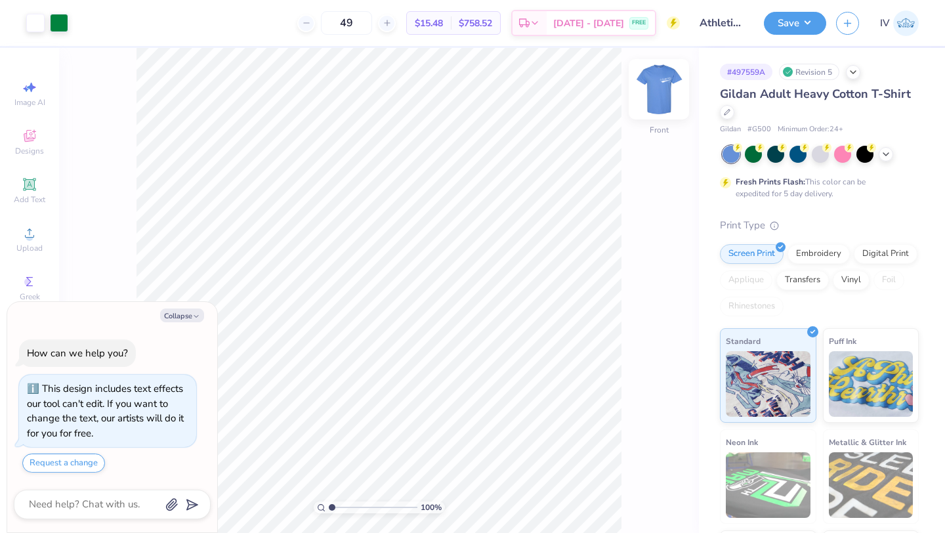
click at [655, 99] on img at bounding box center [658, 89] width 52 height 52
type textarea "x"
type input "3.29"
type textarea "x"
type input "5.31"
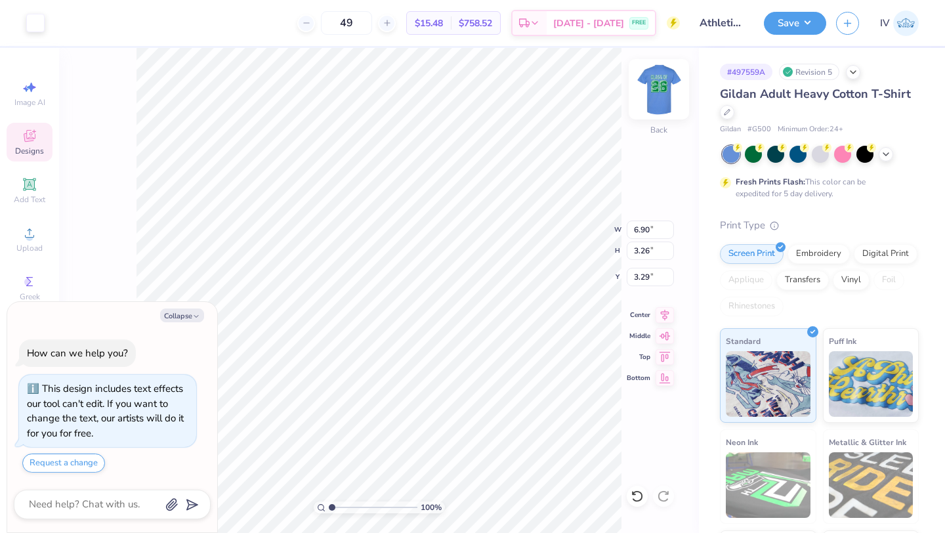
type input "2.51"
type input "3.24"
click at [637, 86] on img at bounding box center [658, 89] width 52 height 52
click at [671, 91] on img at bounding box center [658, 89] width 52 height 52
click at [648, 92] on img at bounding box center [658, 89] width 52 height 52
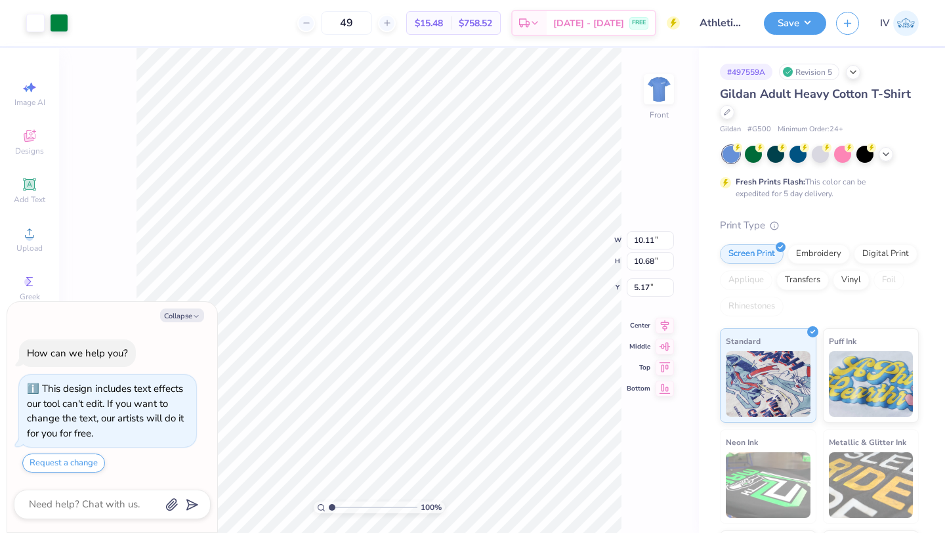
type textarea "x"
type input "3.00"
click at [656, 314] on icon at bounding box center [664, 313] width 18 height 16
click at [672, 85] on img at bounding box center [658, 89] width 52 height 52
click at [798, 28] on button "Save" at bounding box center [795, 21] width 62 height 23
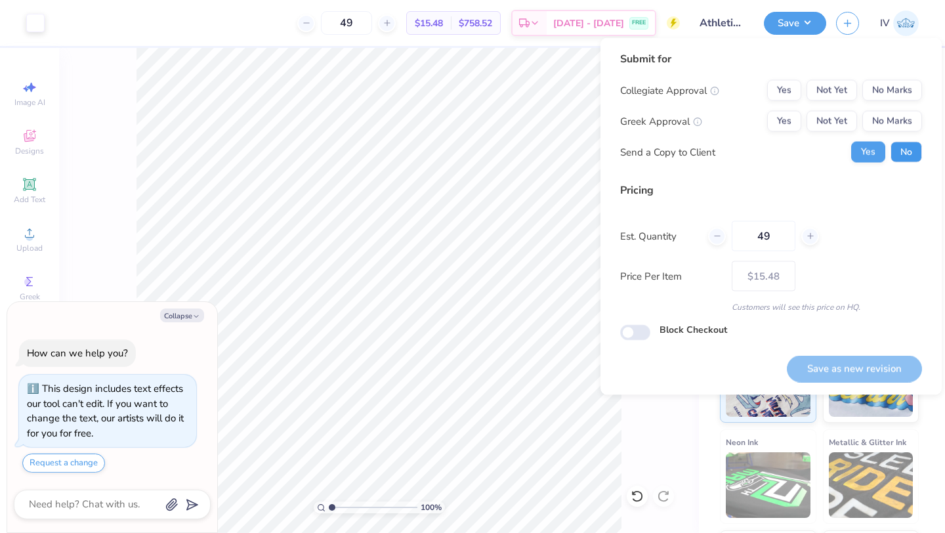
click at [907, 147] on button "No" at bounding box center [905, 152] width 31 height 21
type textarea "x"
click at [796, 85] on button "Yes" at bounding box center [784, 90] width 34 height 21
click at [892, 114] on button "No Marks" at bounding box center [892, 121] width 60 height 21
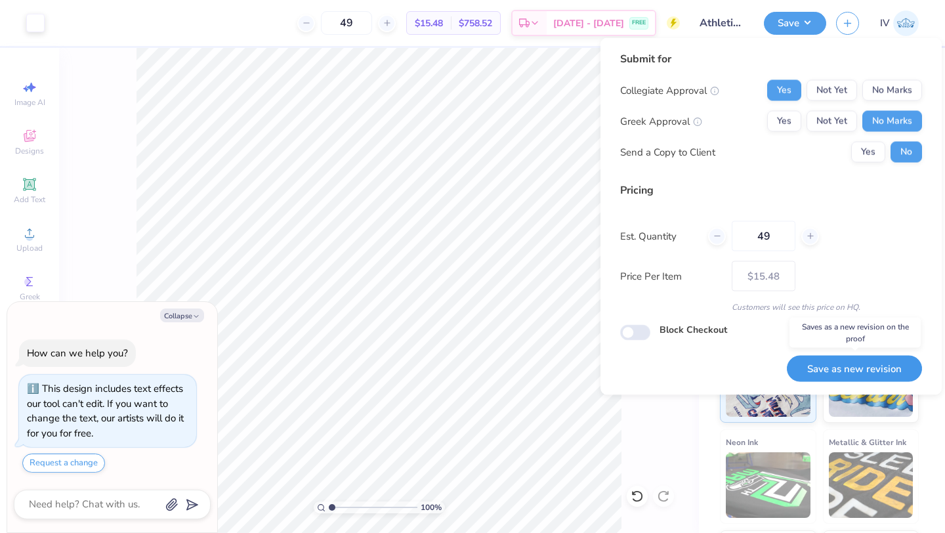
click at [833, 363] on button "Save as new revision" at bounding box center [854, 368] width 135 height 27
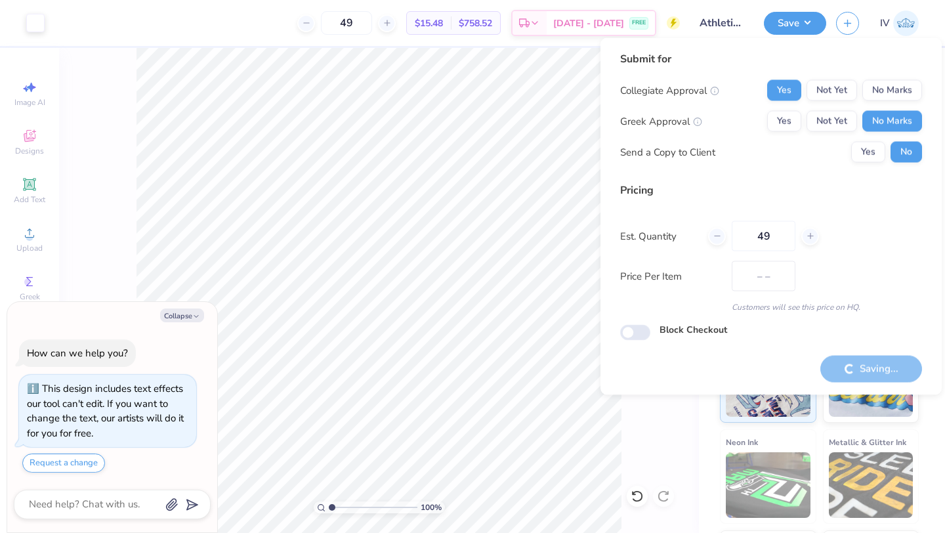
type input "$15.48"
type textarea "x"
